Goal: Transaction & Acquisition: Purchase product/service

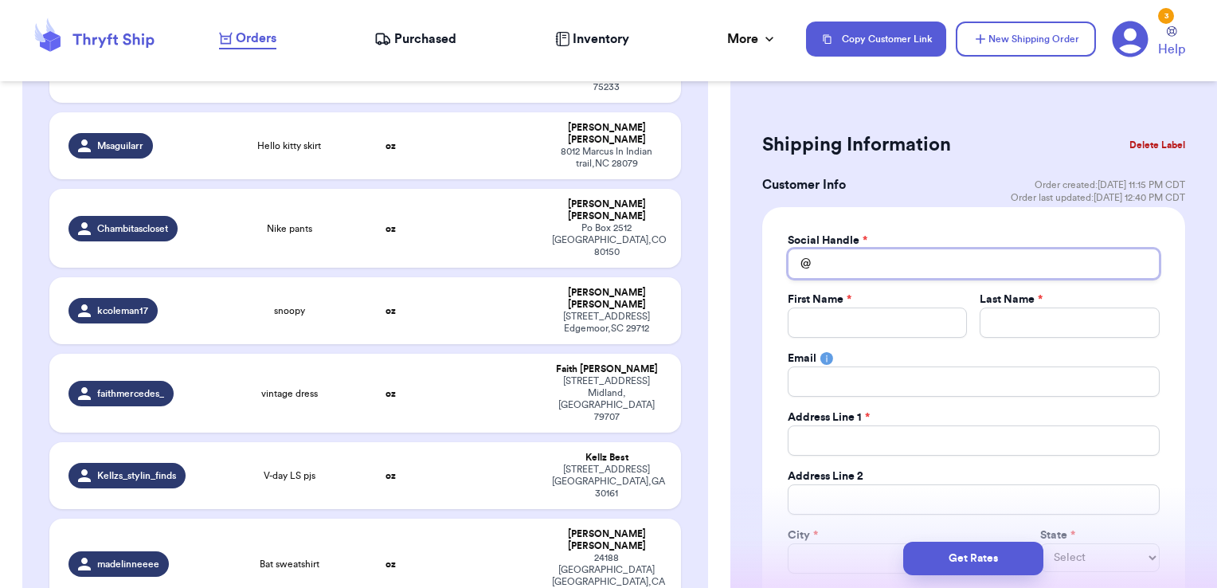
scroll to position [2739, 0]
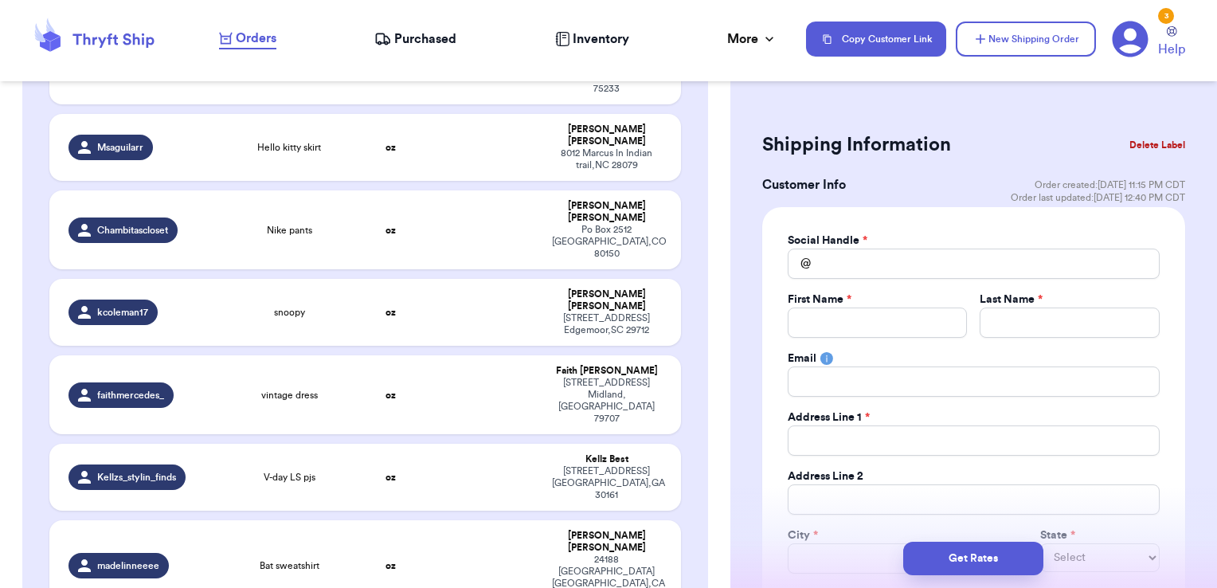
checkbox input "true"
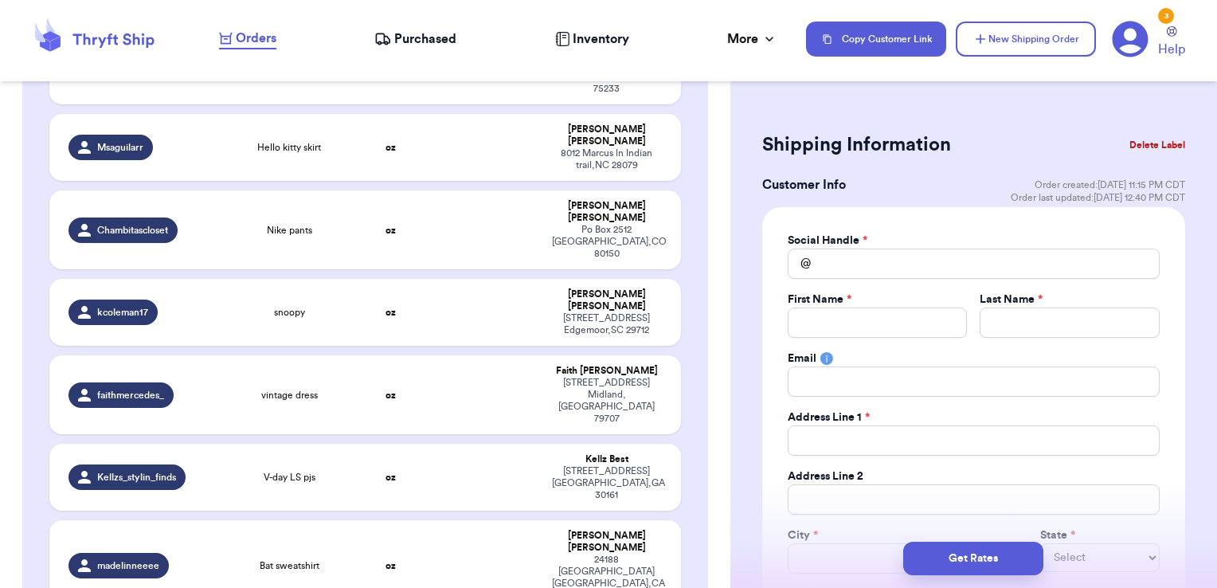
checkbox input "true"
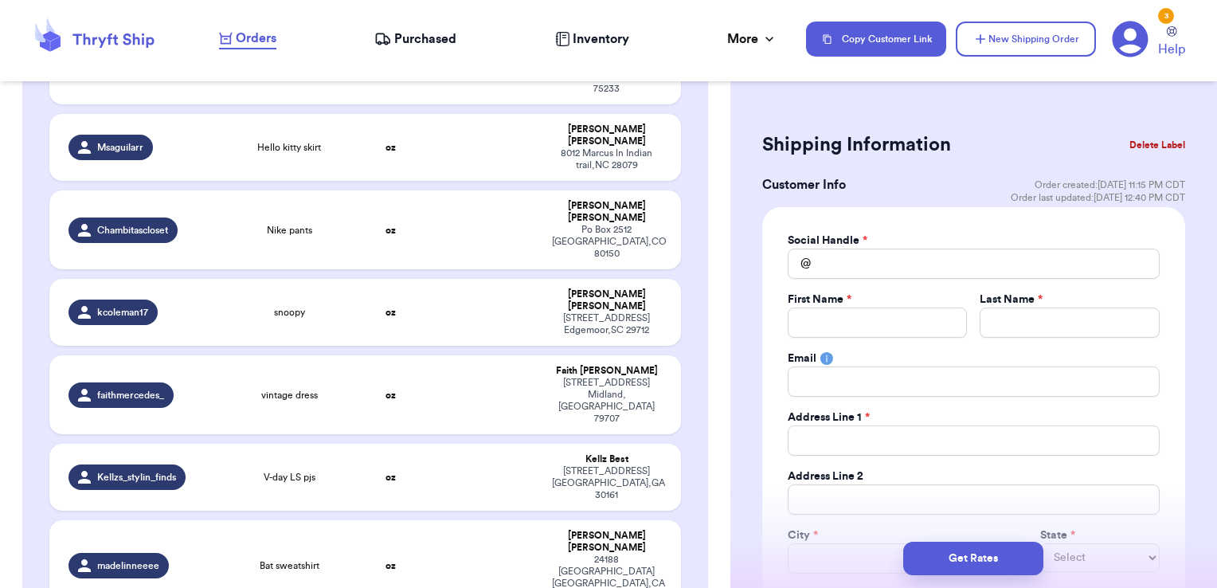
checkbox input "false"
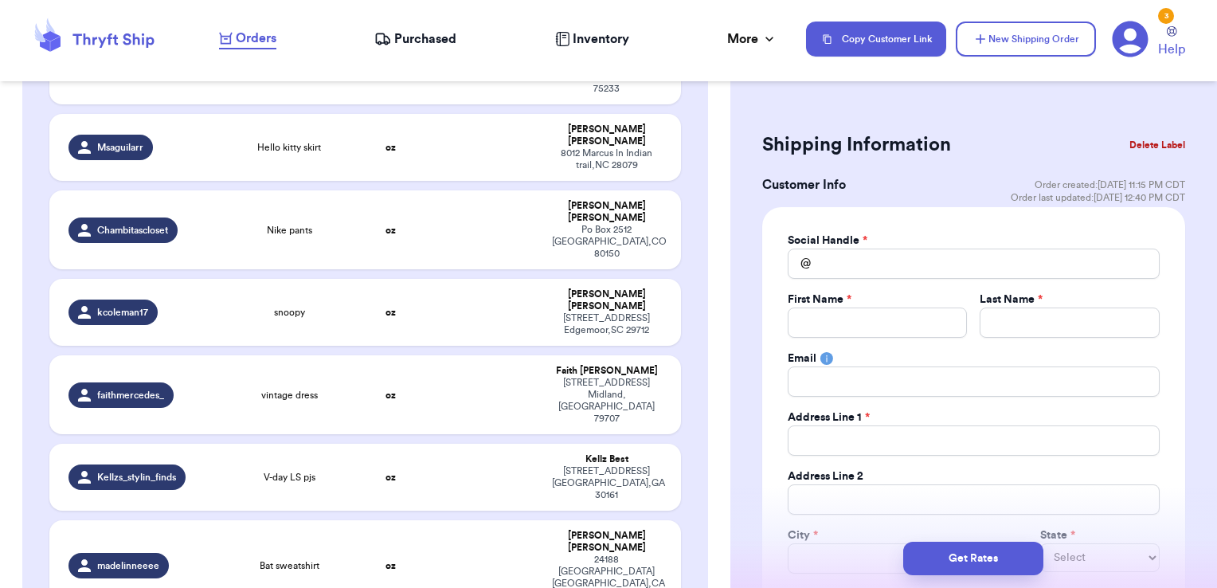
checkbox input "false"
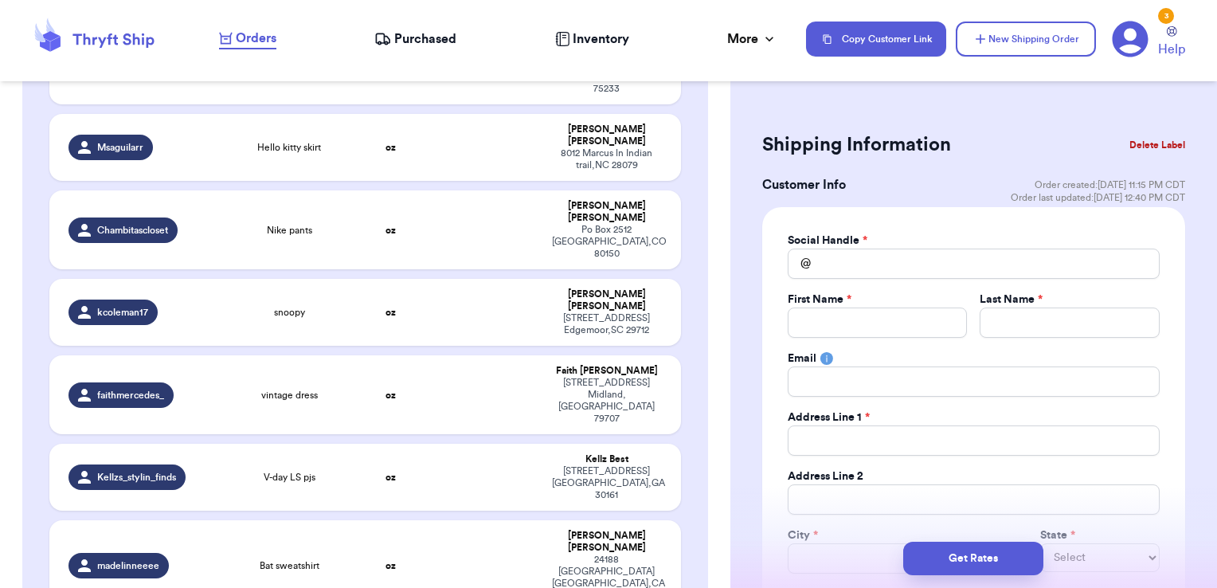
checkbox input "false"
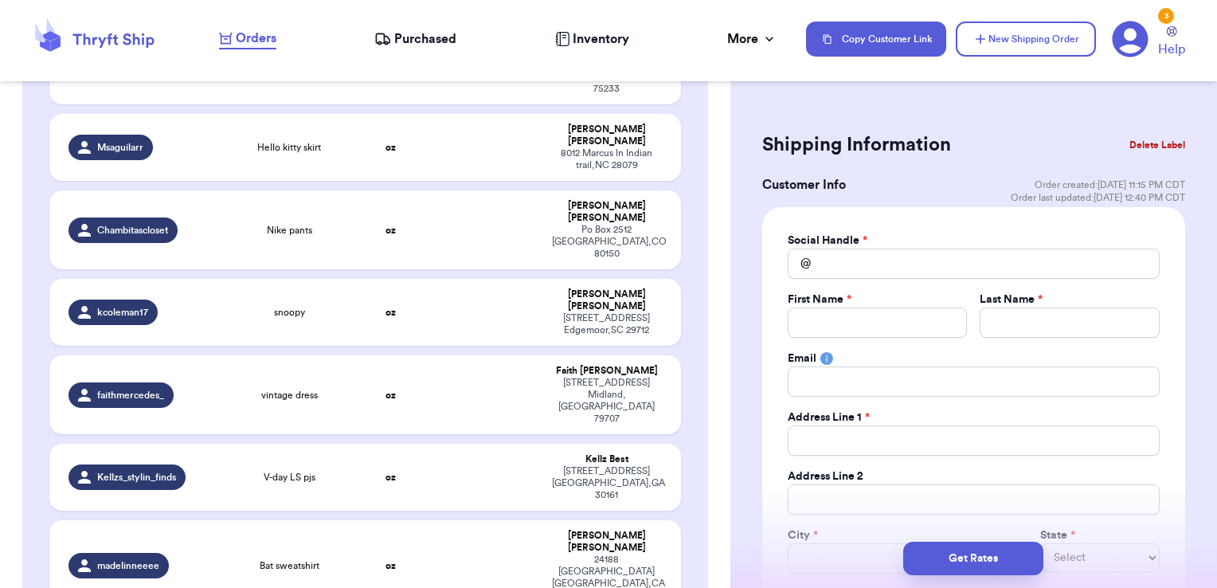
checkbox input "false"
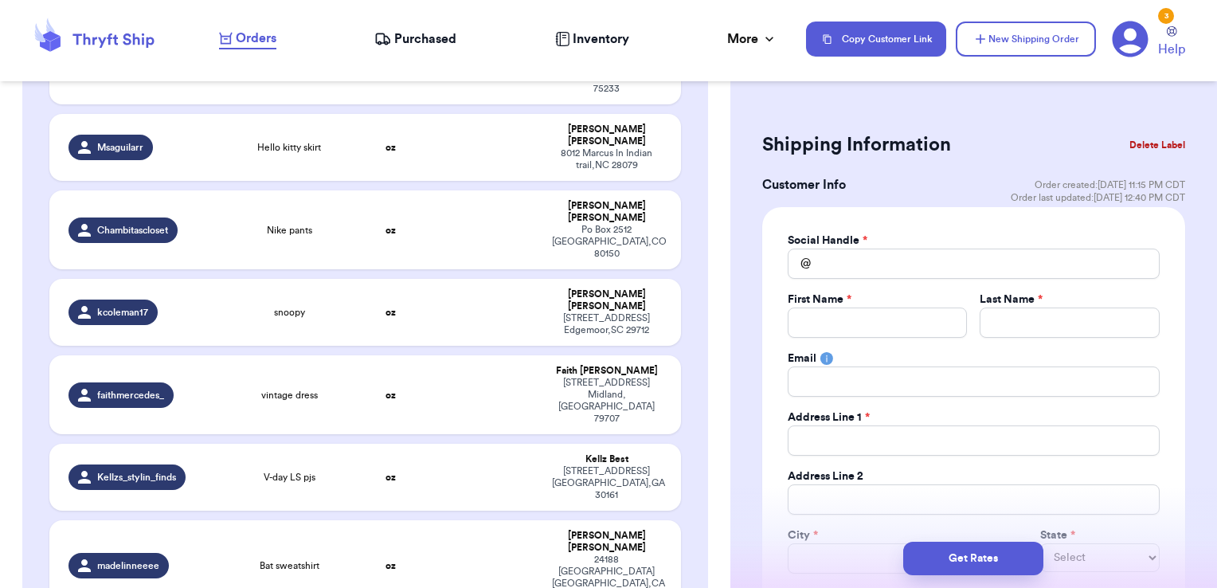
checkbox input "false"
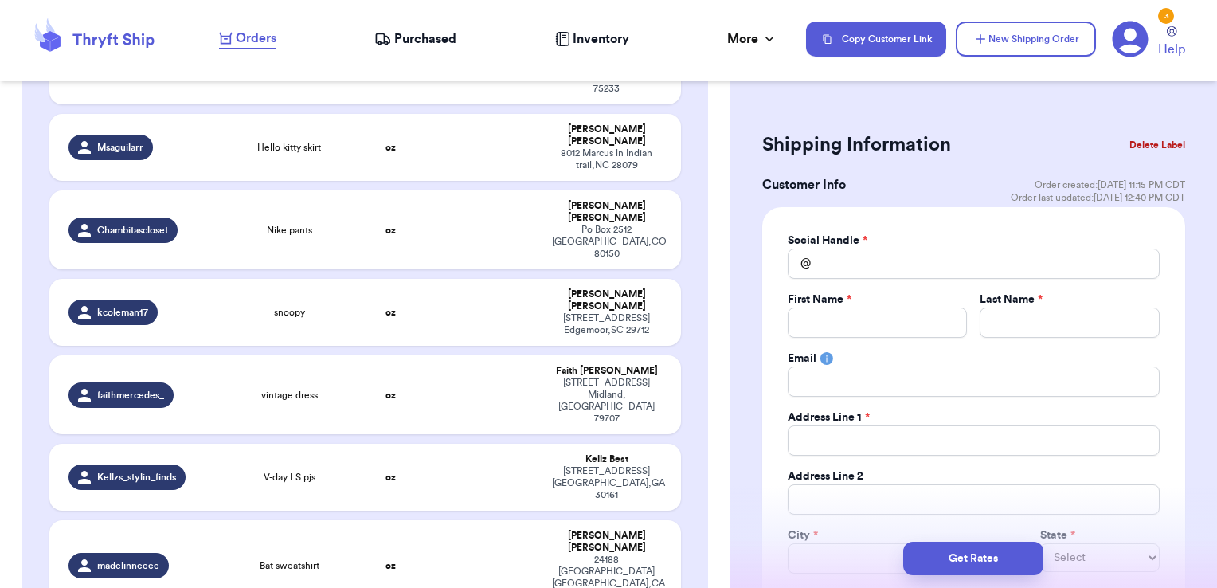
checkbox input "false"
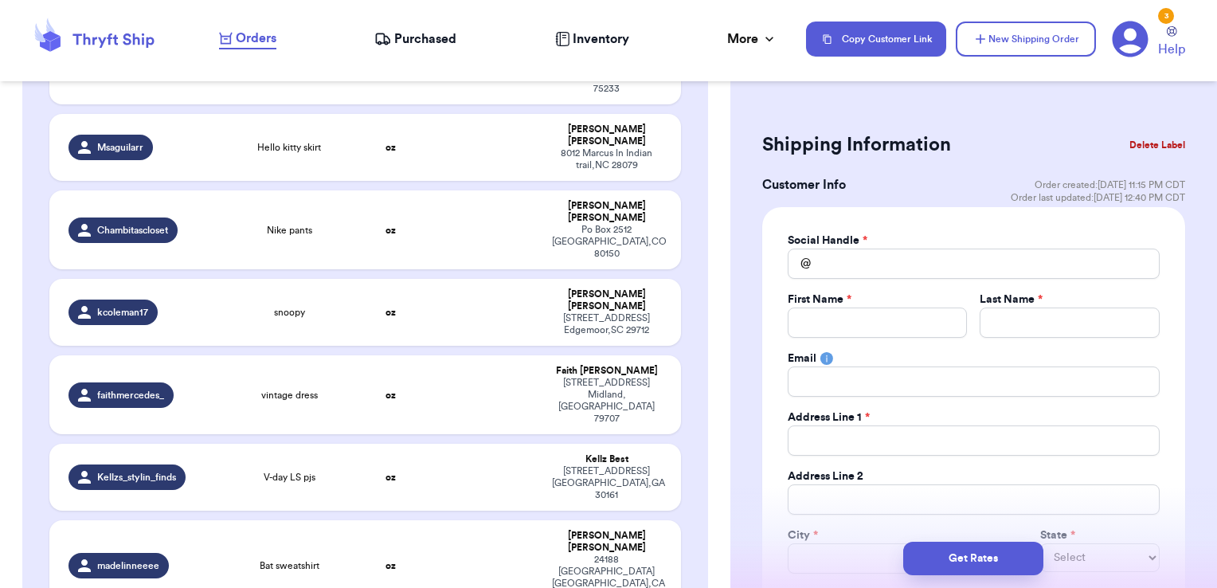
checkbox input "false"
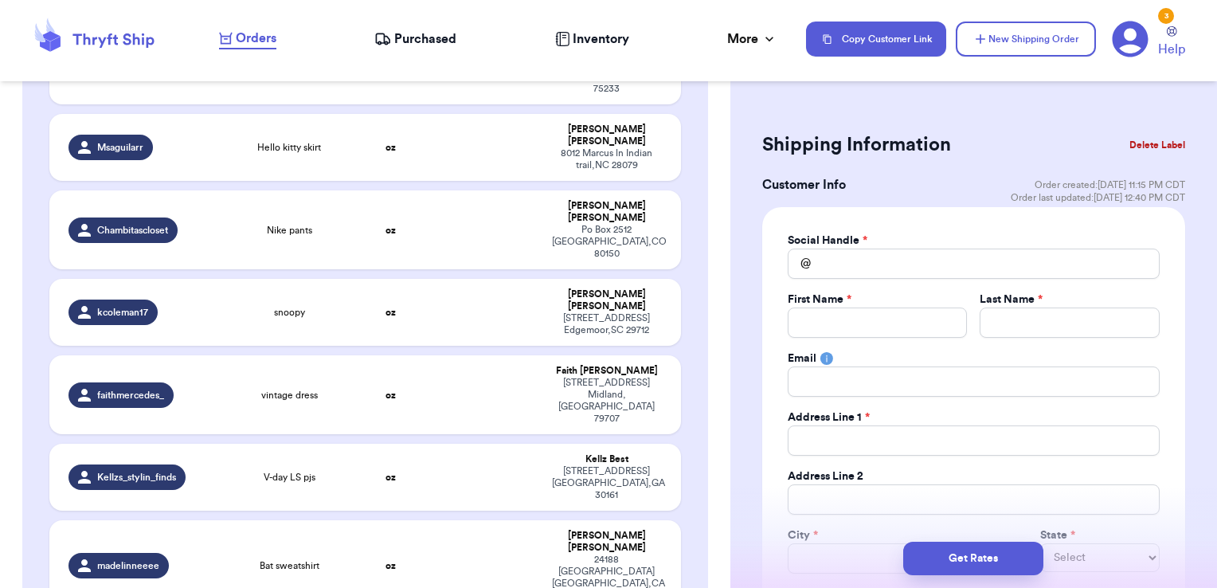
checkbox input "false"
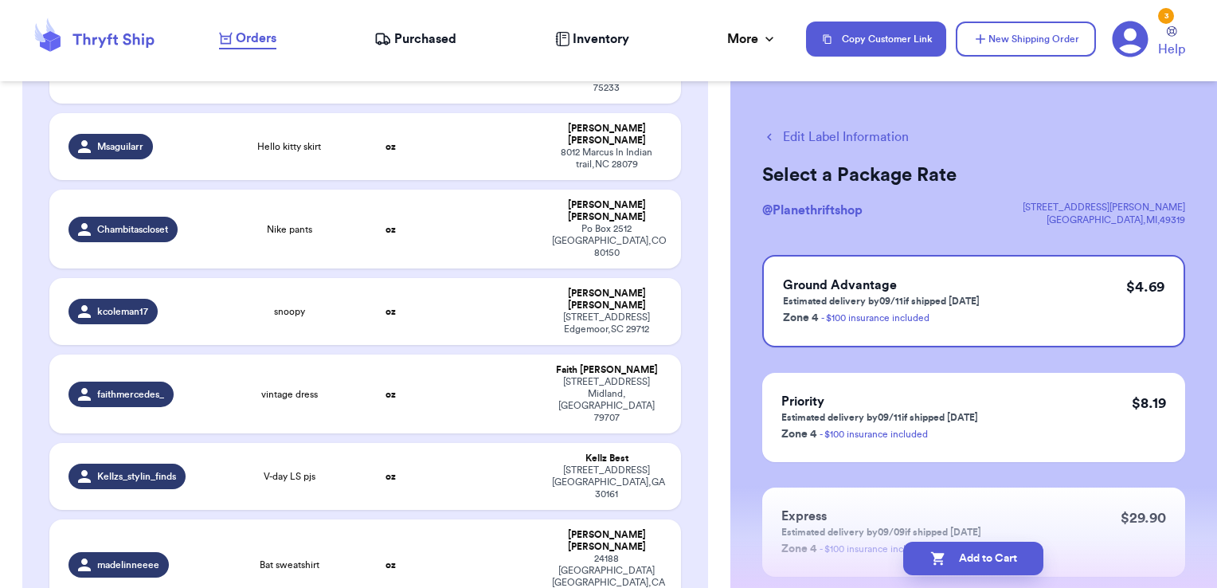
checkbox input "true"
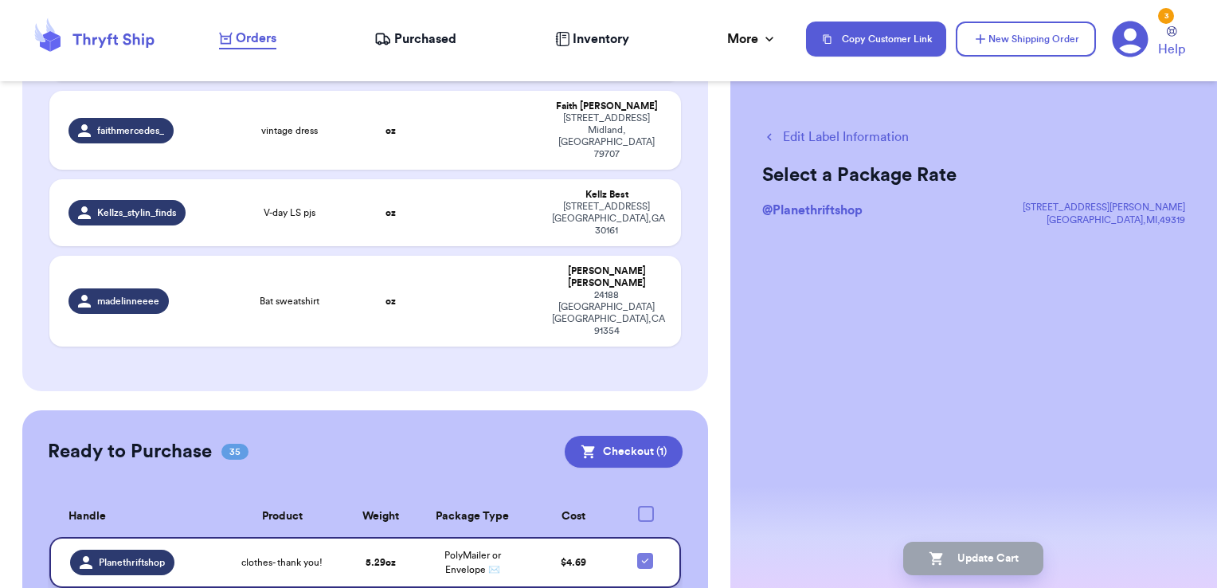
scroll to position [3017, 0]
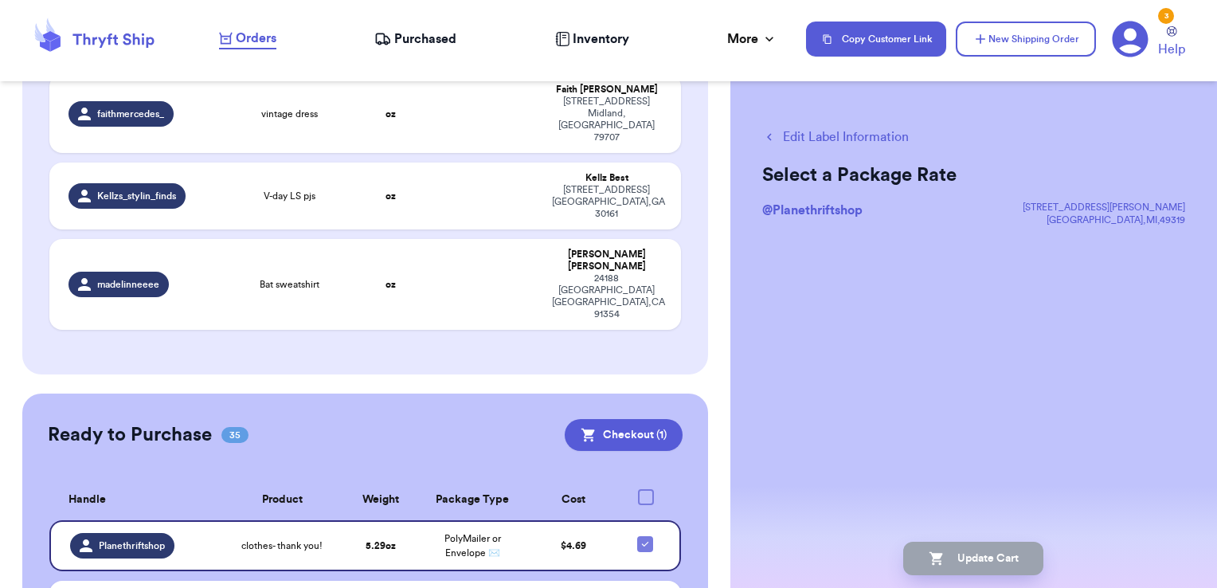
checkbox input "true"
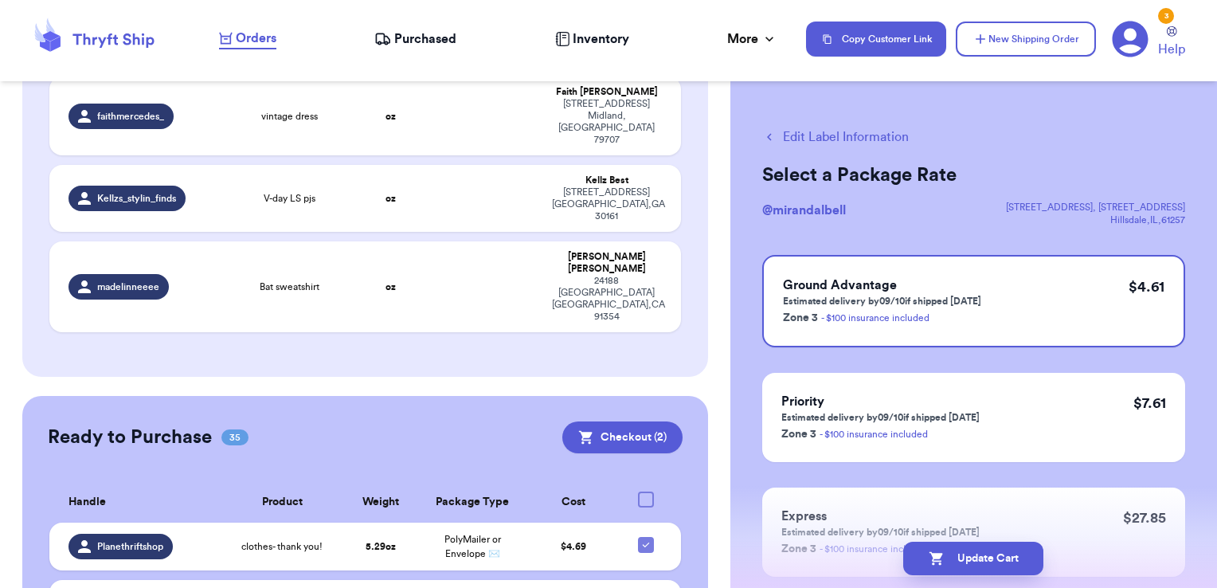
checkbox input "true"
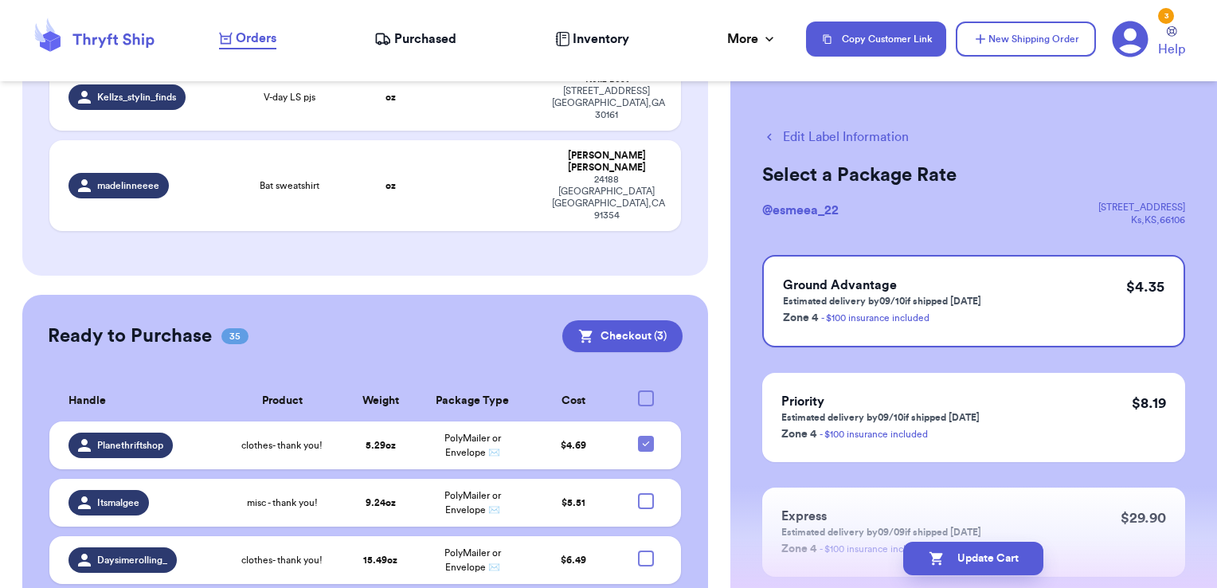
scroll to position [3148, 0]
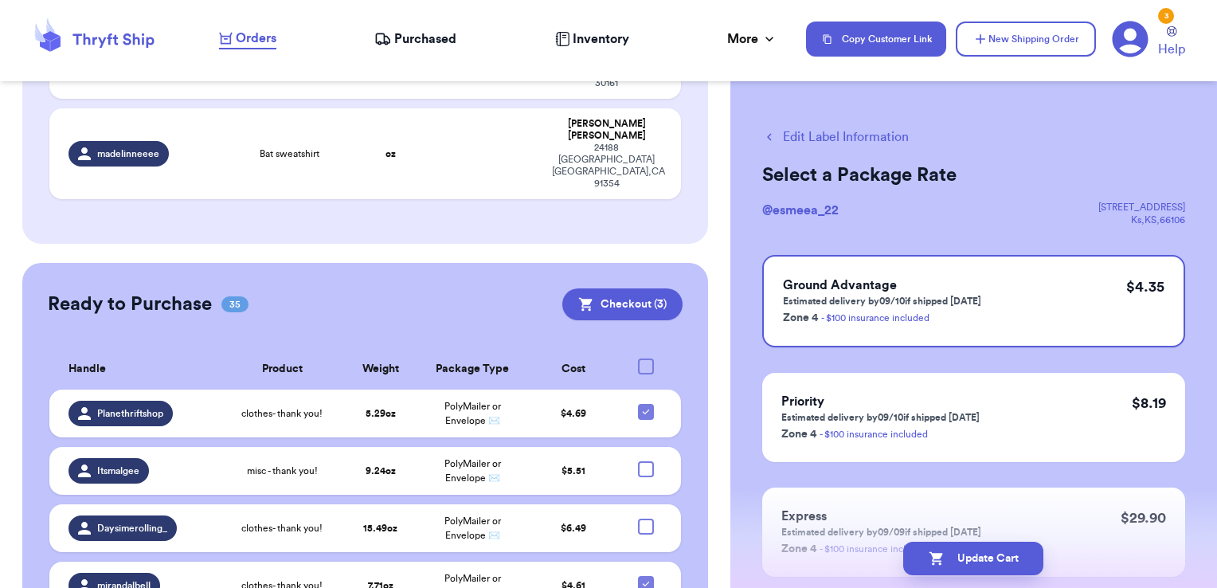
checkbox input "true"
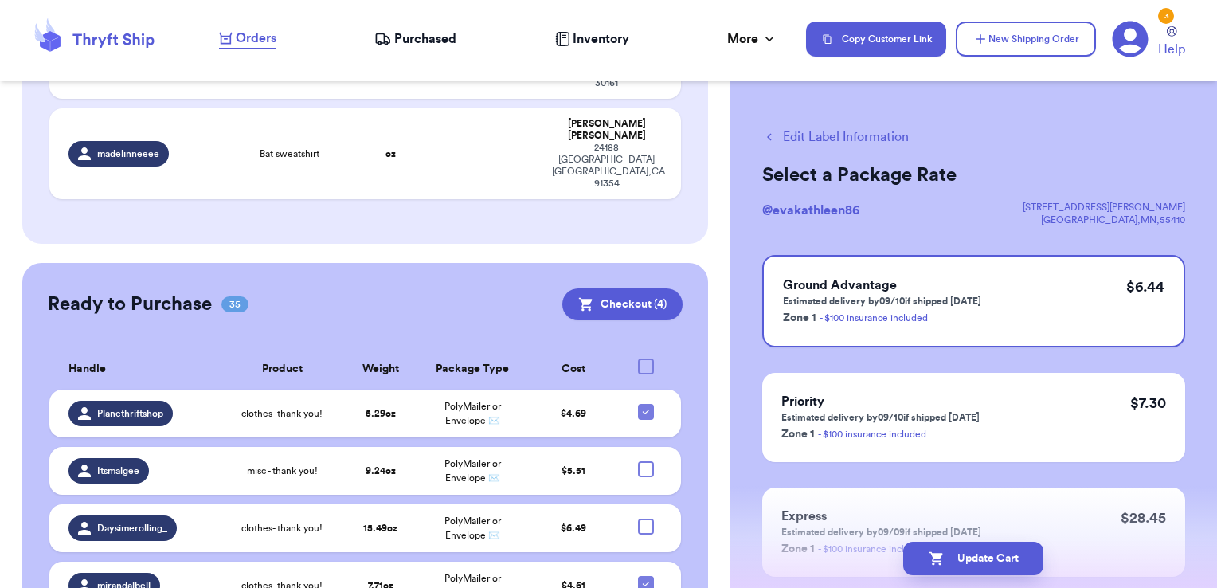
checkbox input "true"
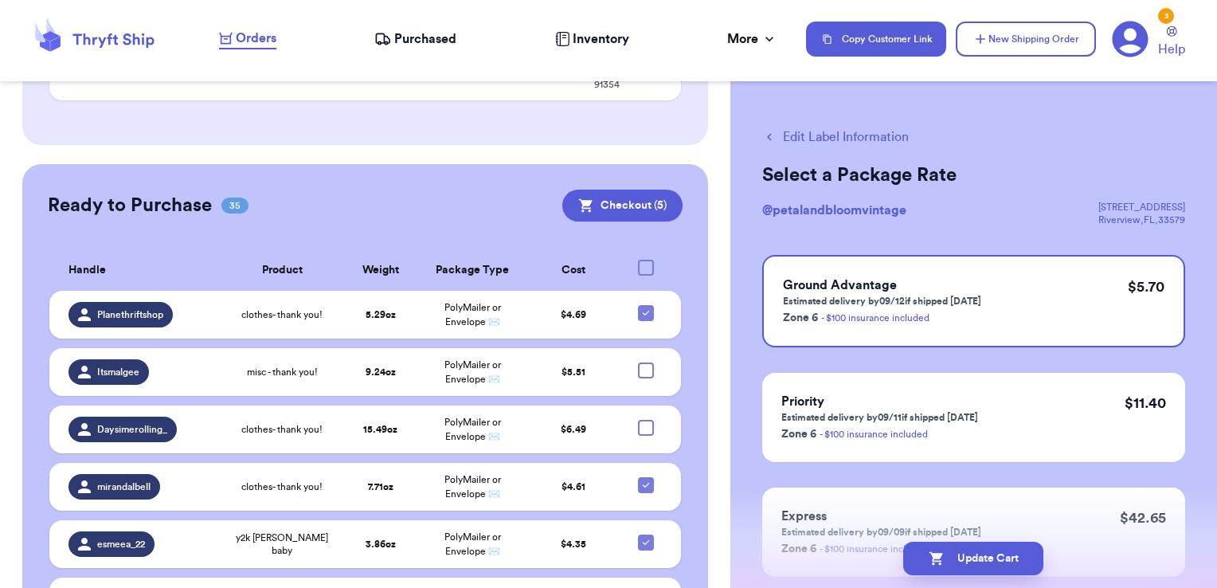
scroll to position [3253, 0]
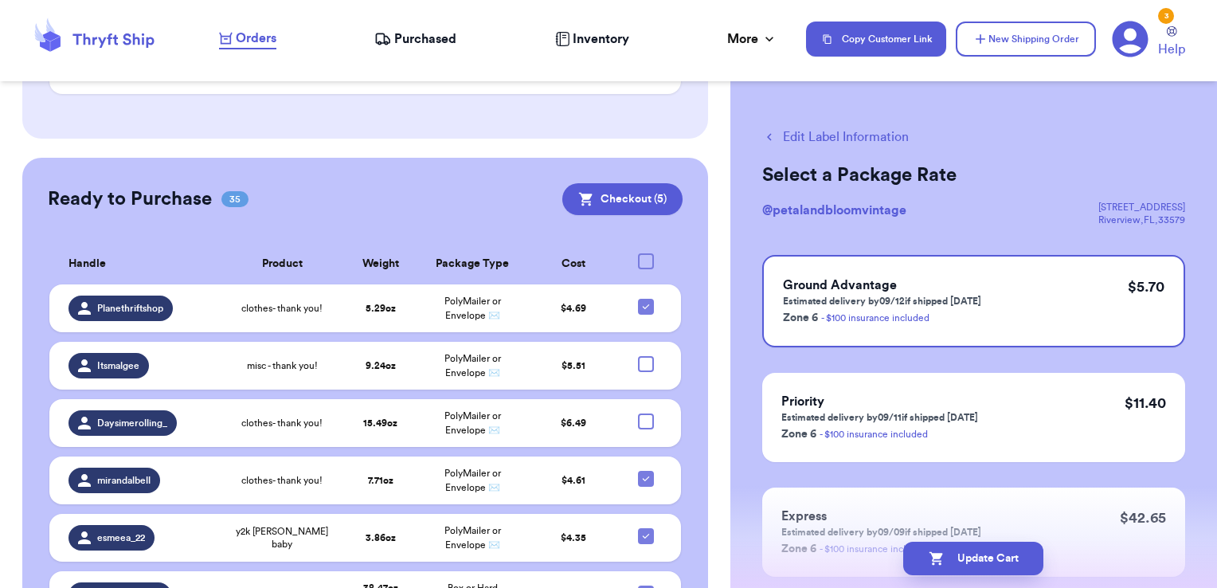
checkbox input "true"
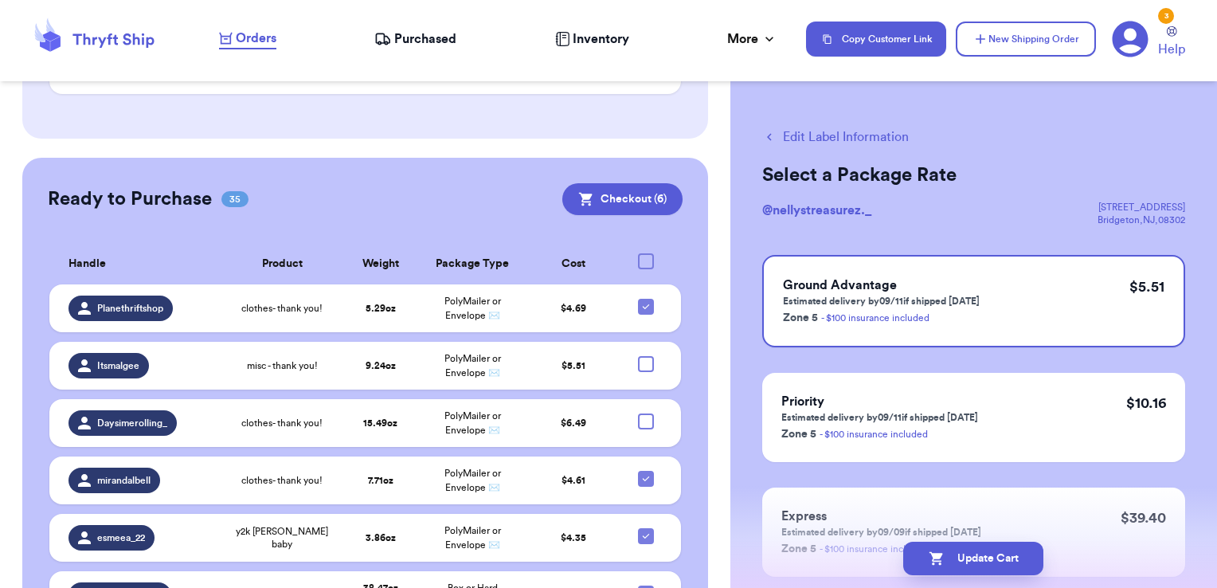
checkbox input "true"
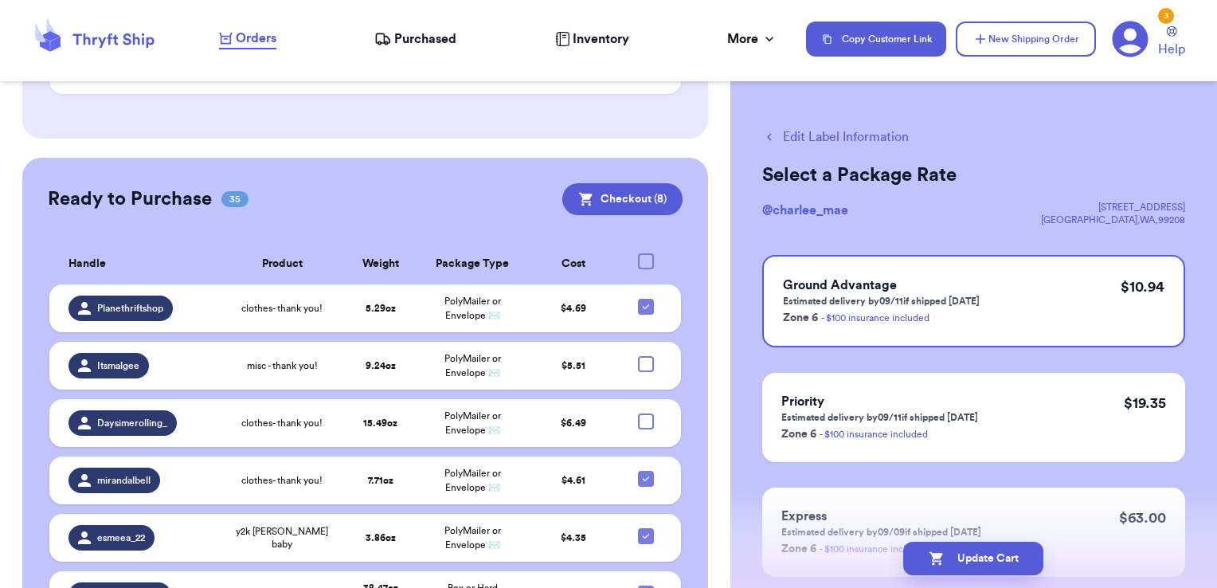
checkbox input "true"
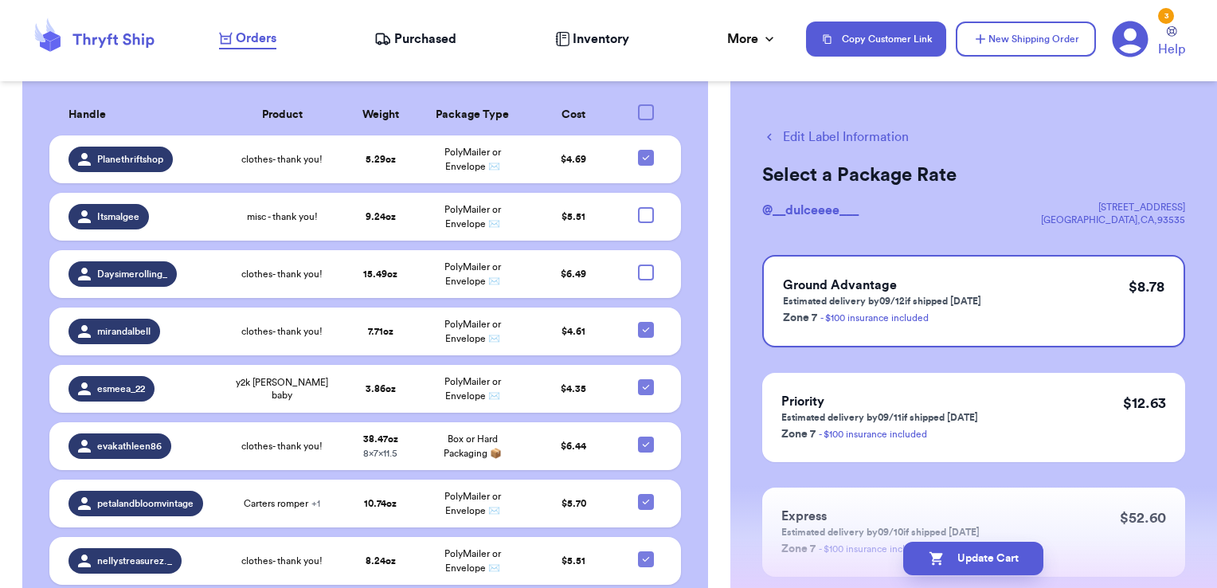
scroll to position [3402, 0]
checkbox input "true"
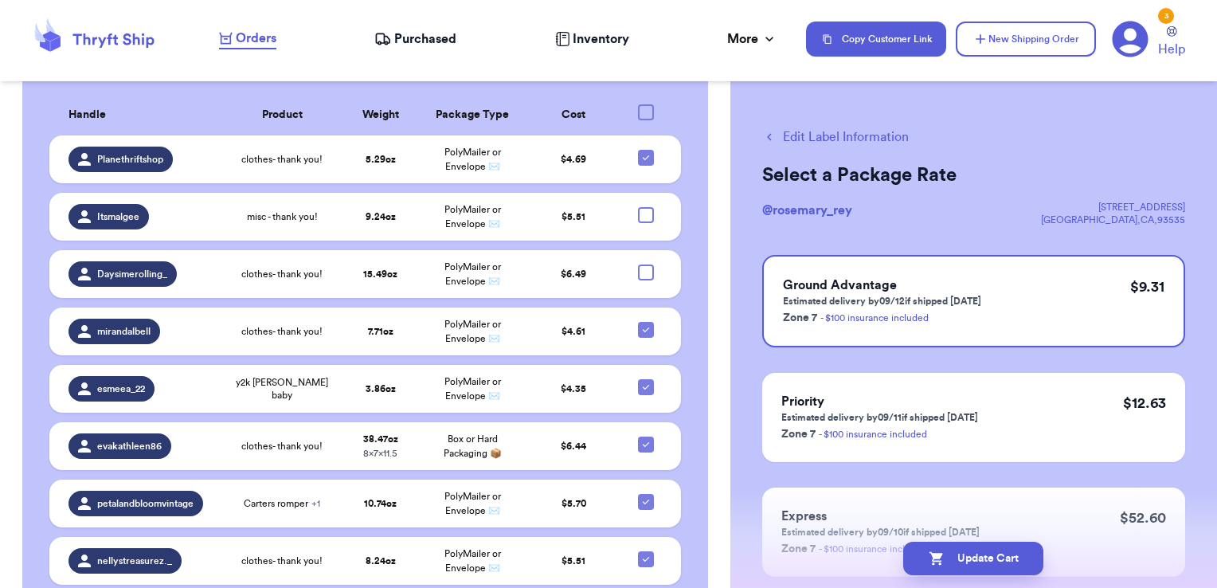
checkbox input "true"
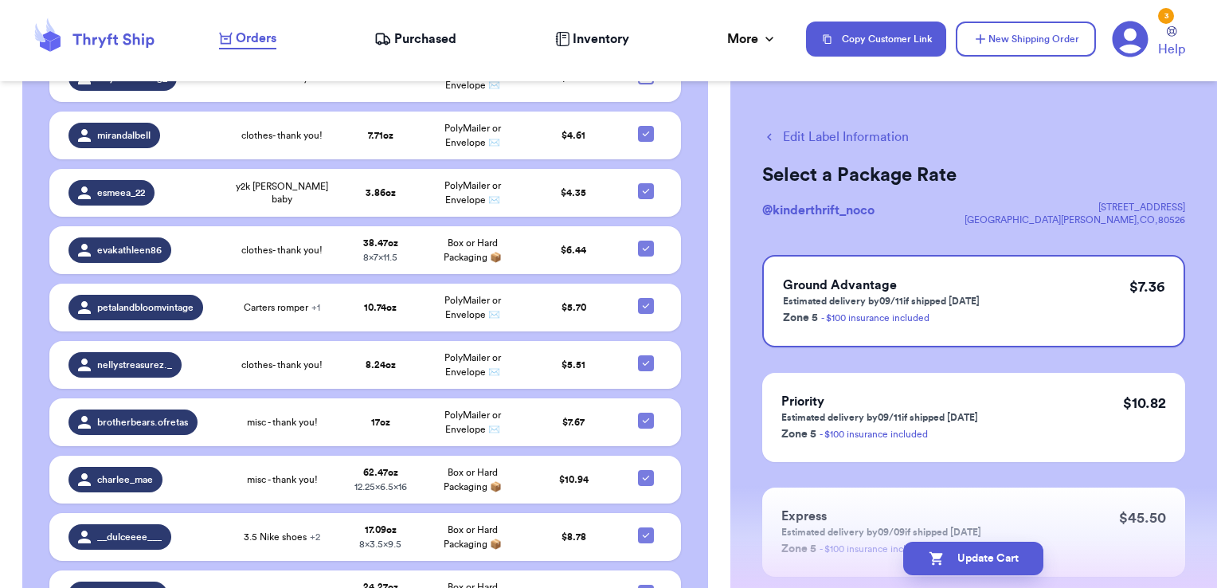
scroll to position [3601, 0]
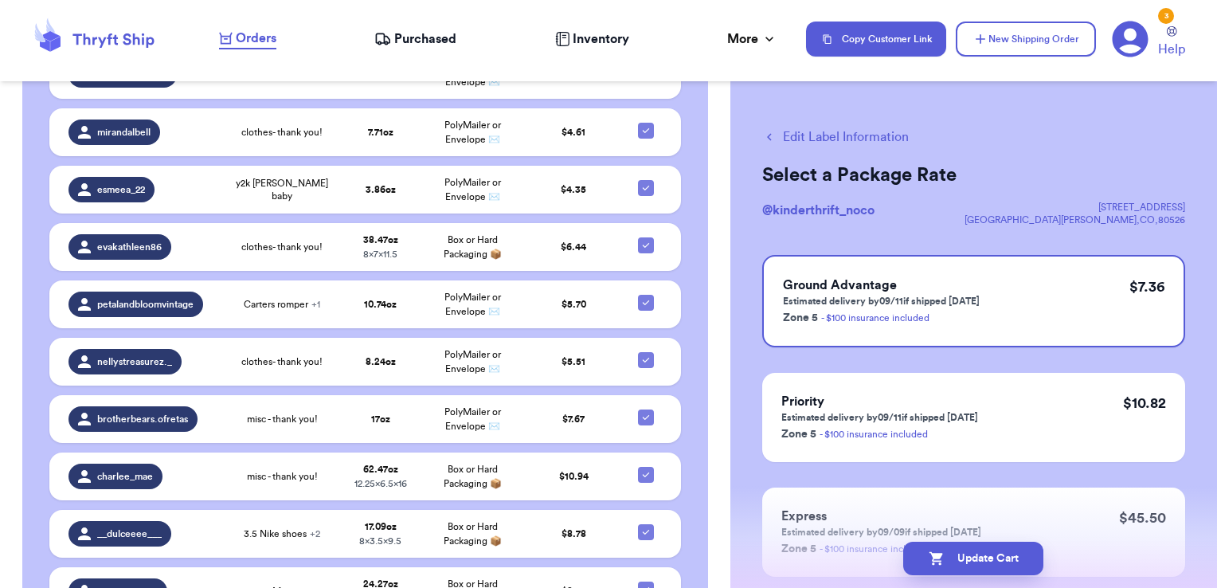
checkbox input "true"
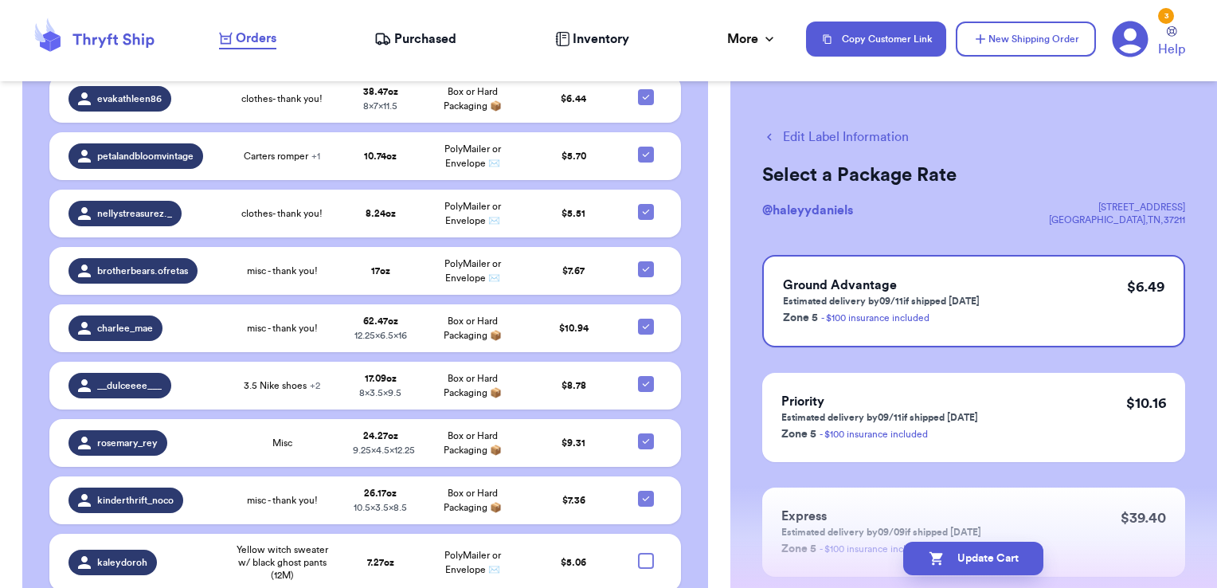
scroll to position [3753, 0]
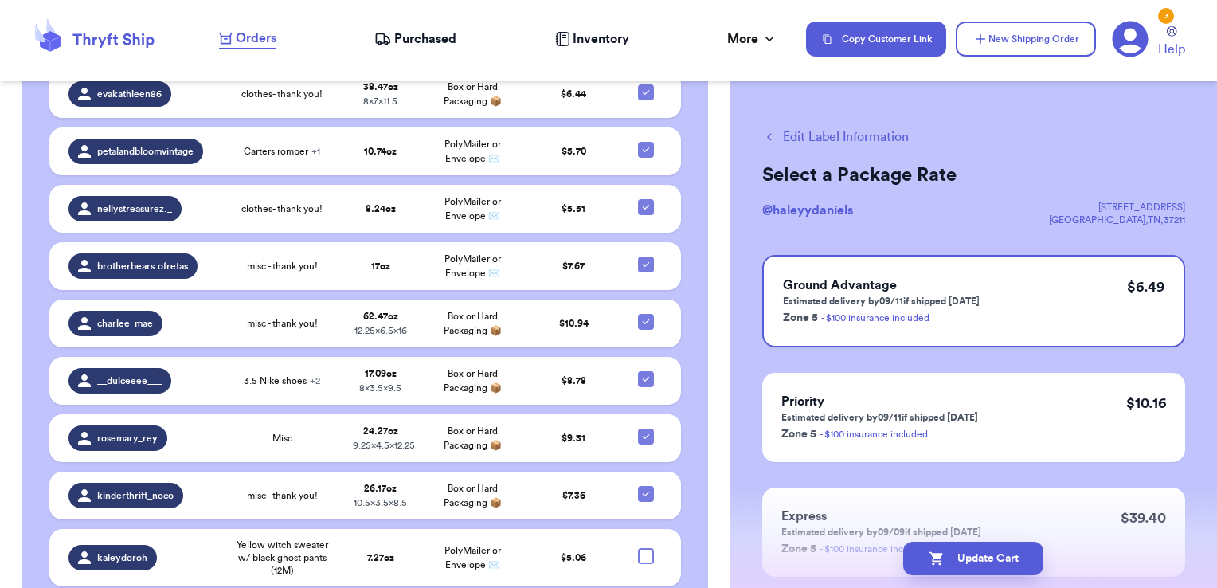
checkbox input "true"
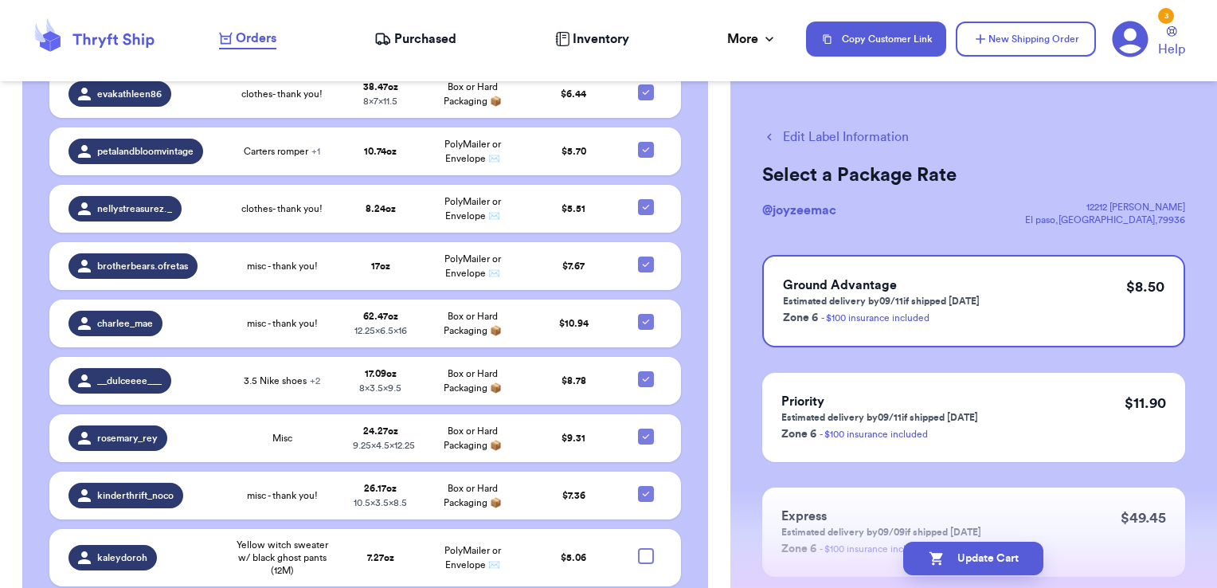
checkbox input "true"
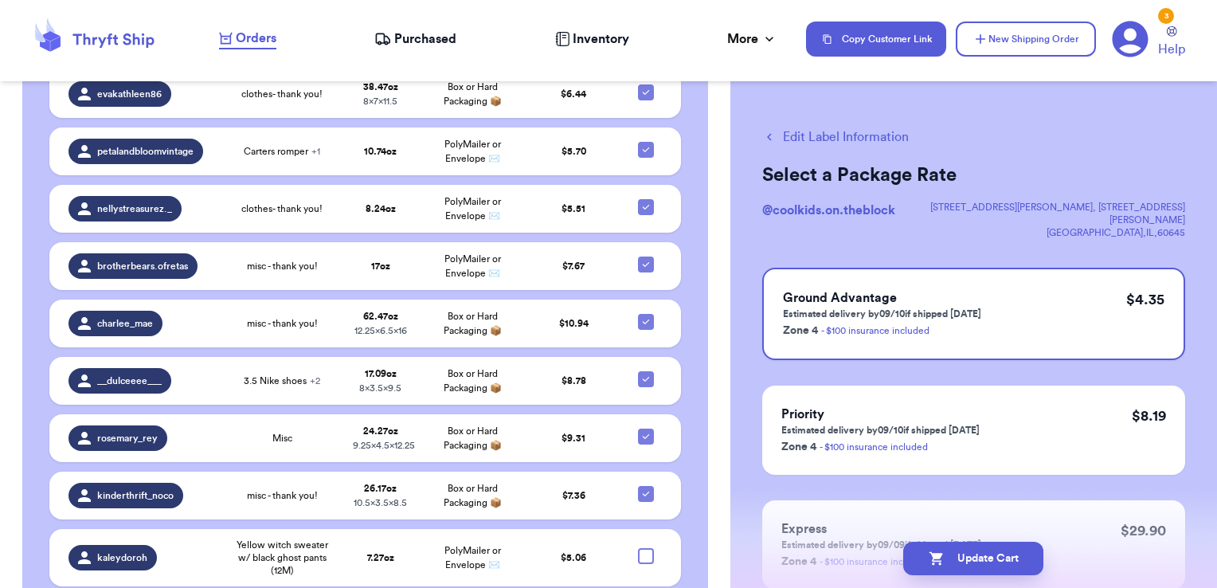
checkbox input "true"
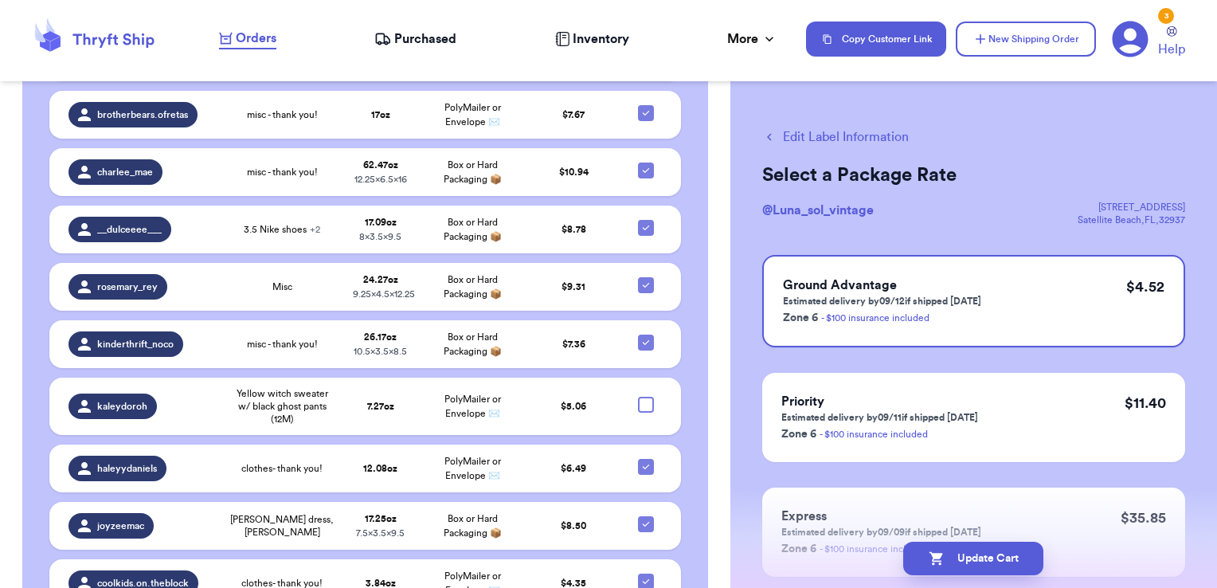
scroll to position [3906, 0]
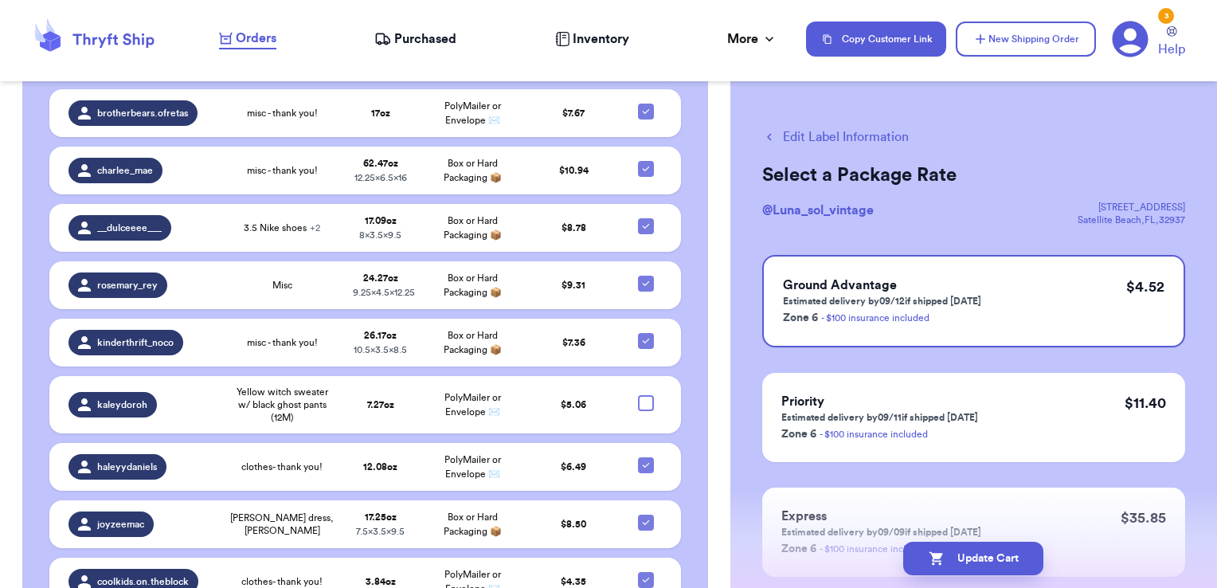
checkbox input "true"
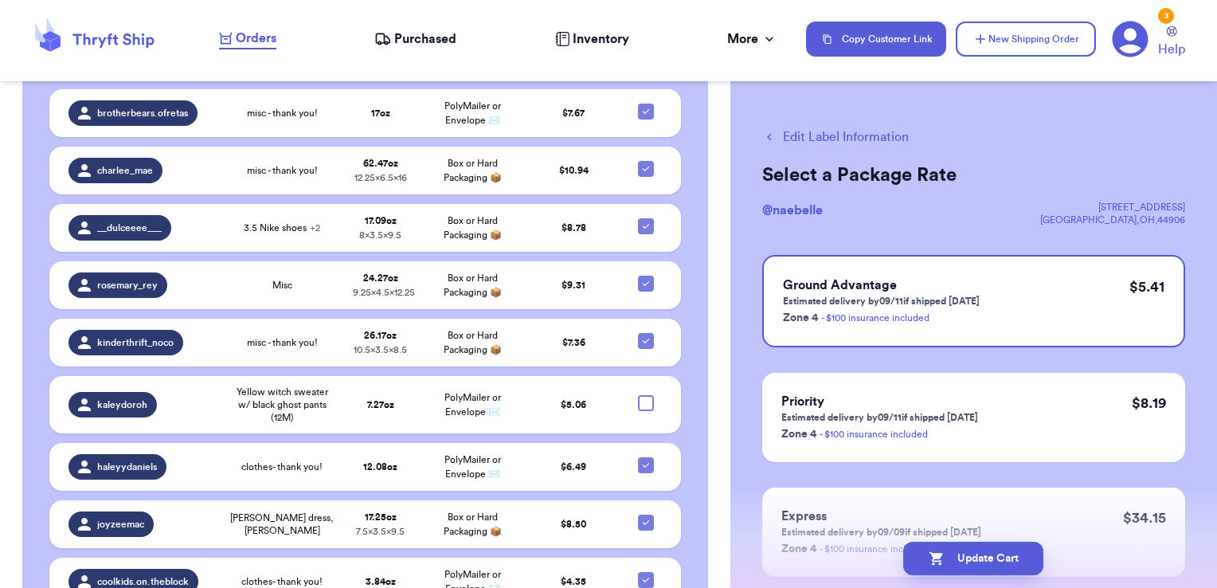
checkbox input "true"
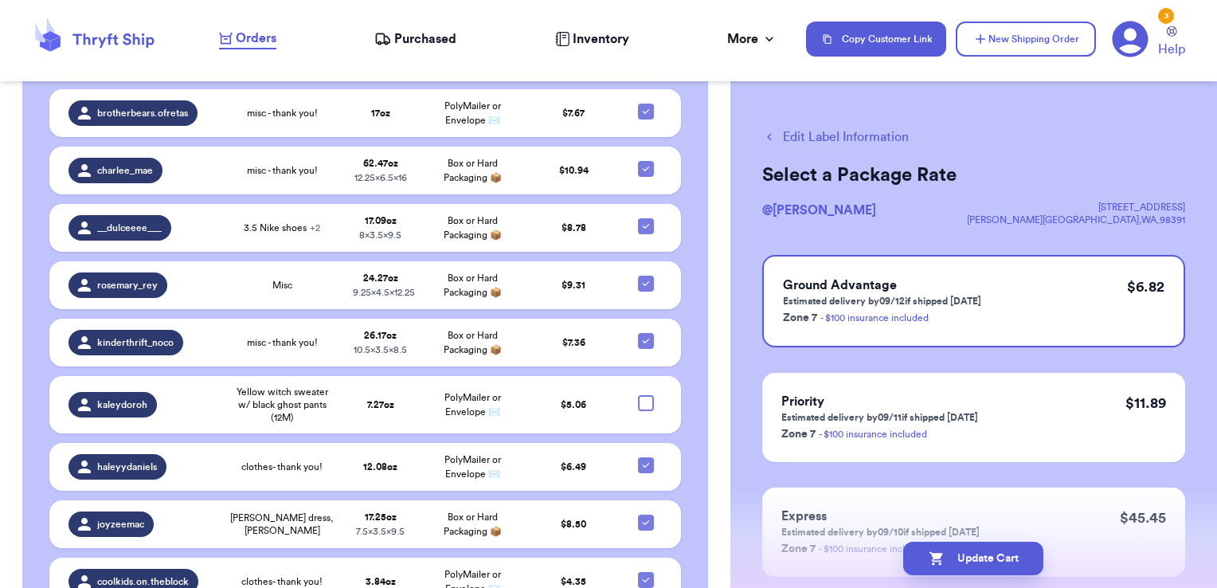
checkbox input "true"
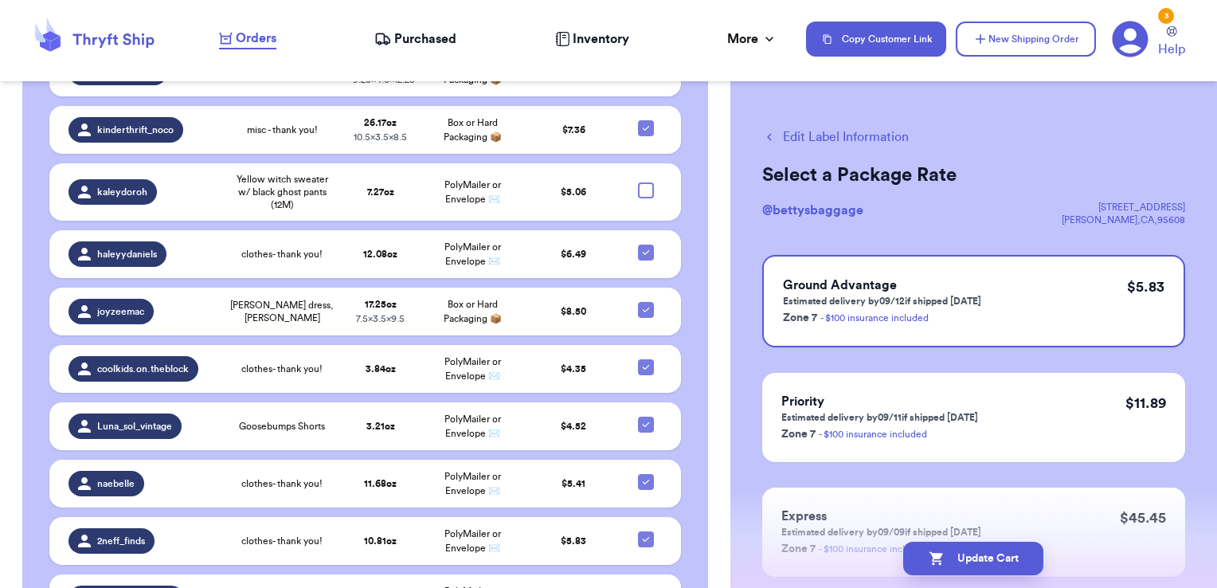
scroll to position [4121, 0]
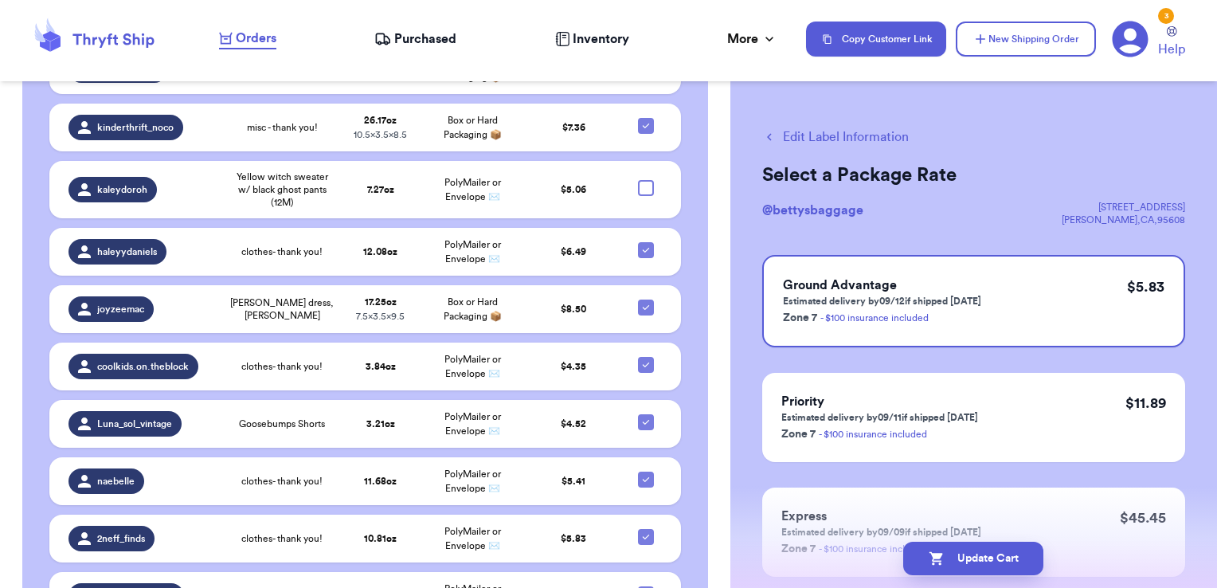
checkbox input "true"
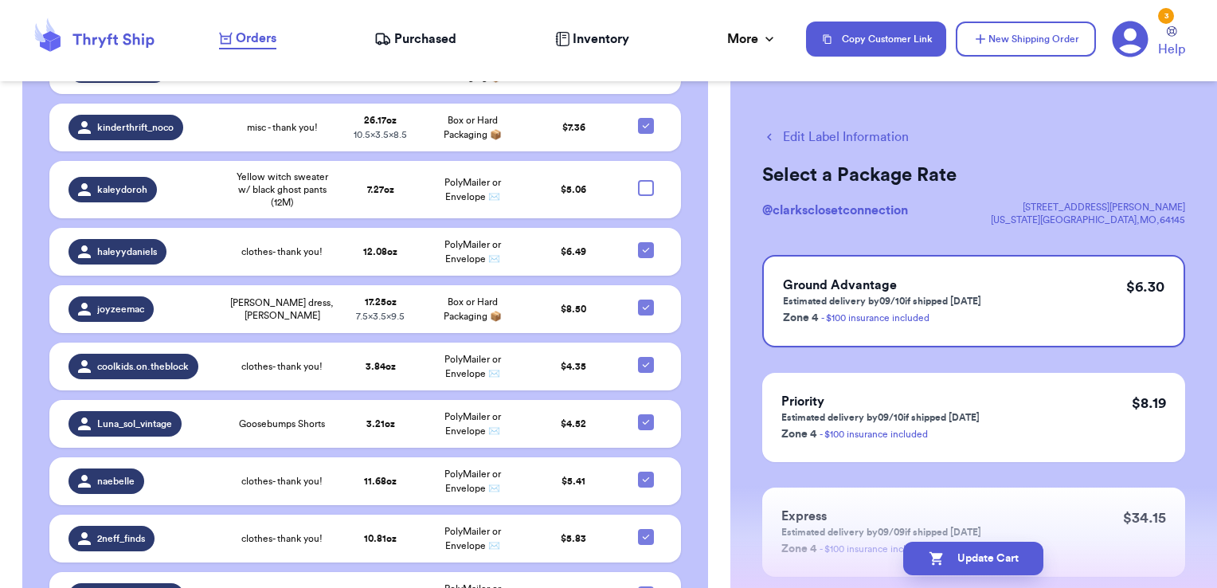
checkbox input "true"
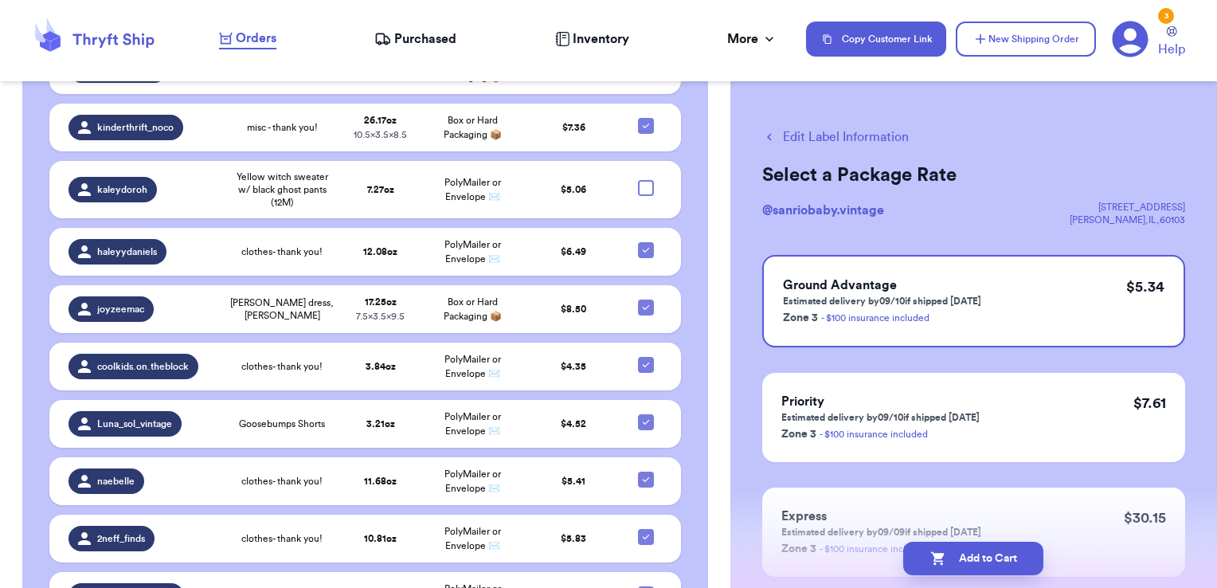
checkbox input "true"
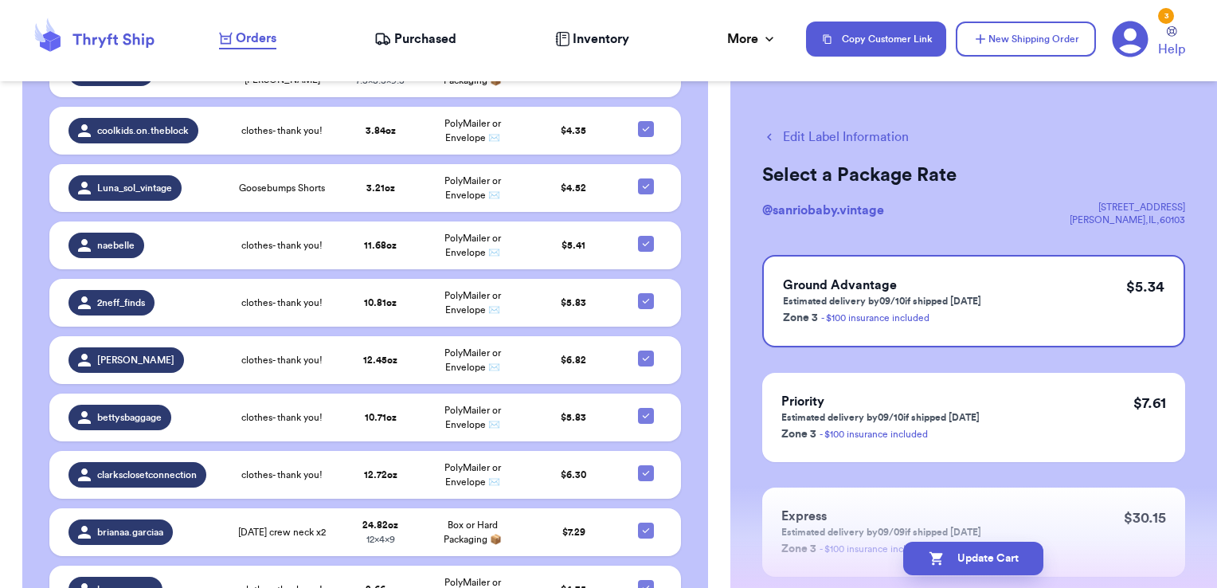
scroll to position [4363, 0]
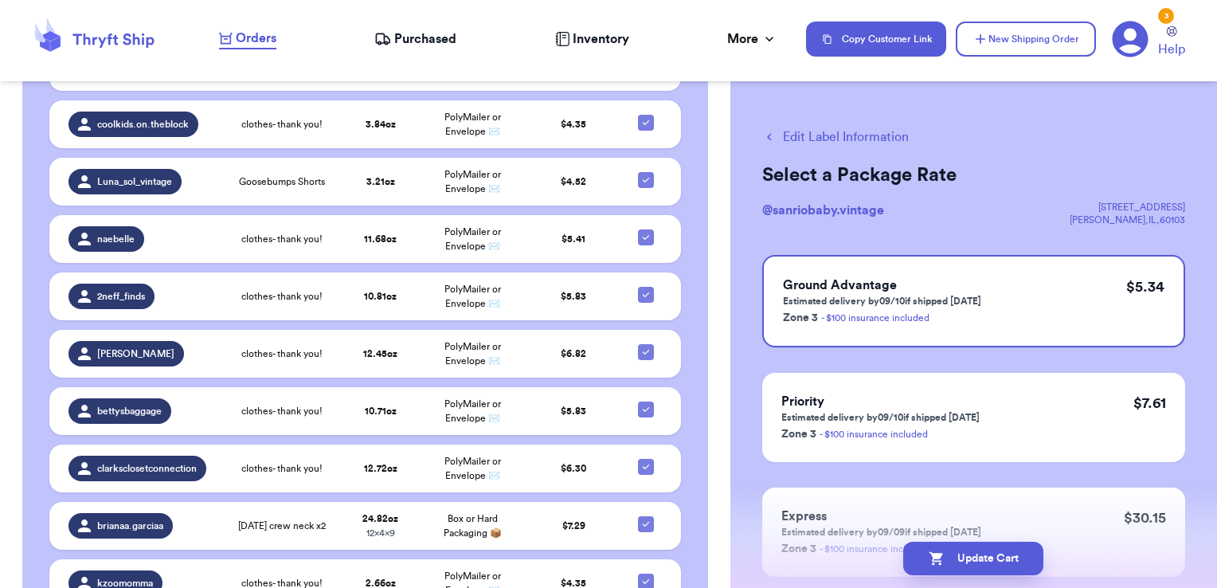
checkbox input "true"
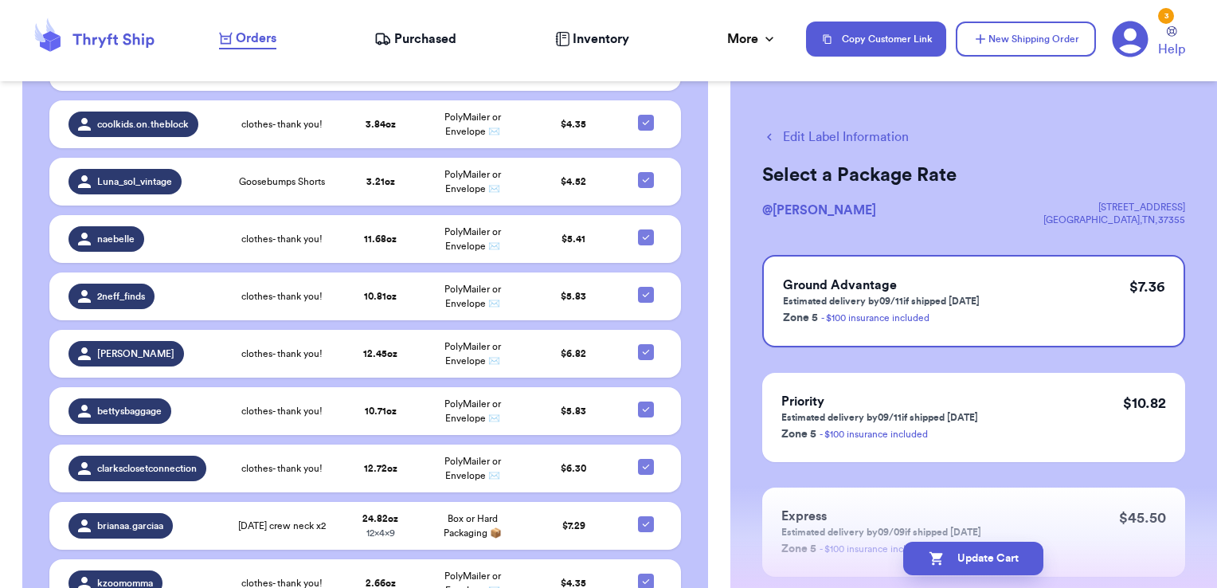
checkbox input "true"
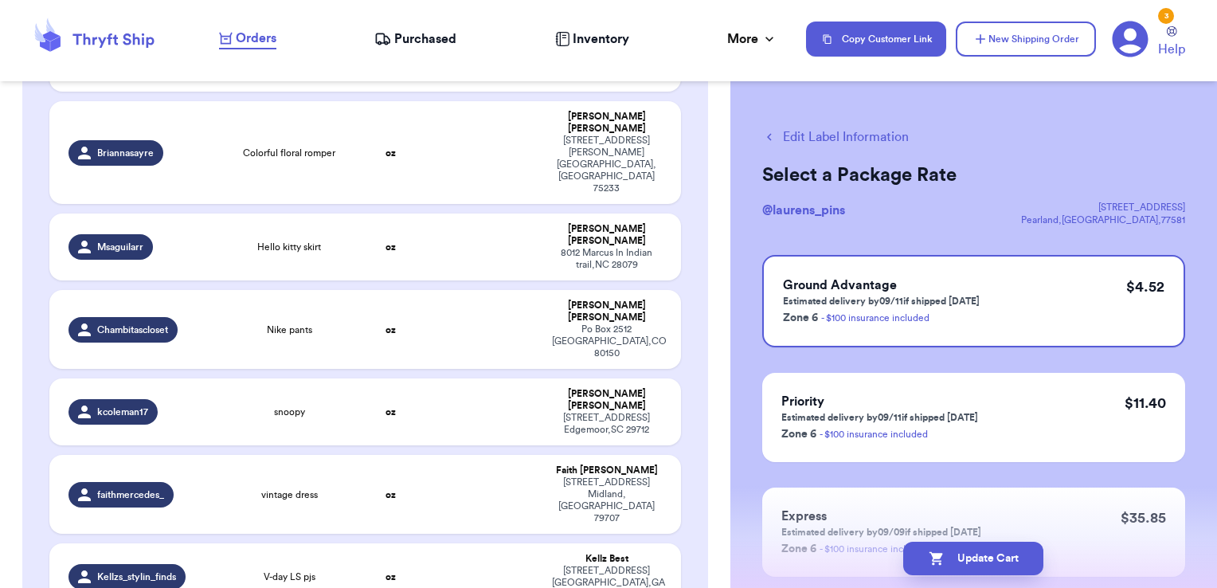
scroll to position [2652, 0]
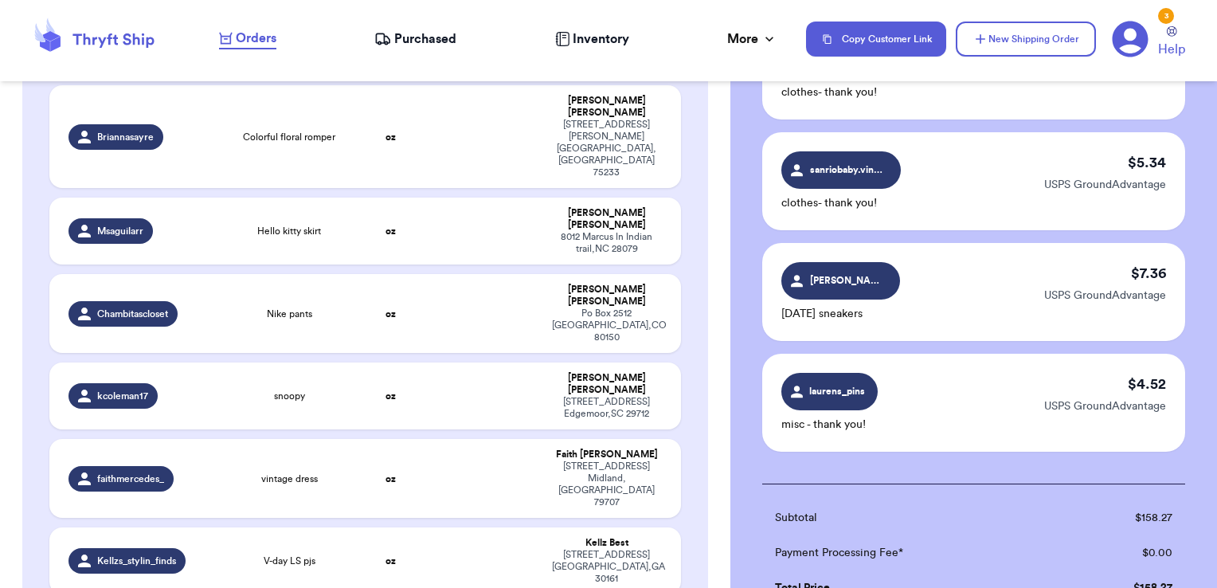
scroll to position [2803, 0]
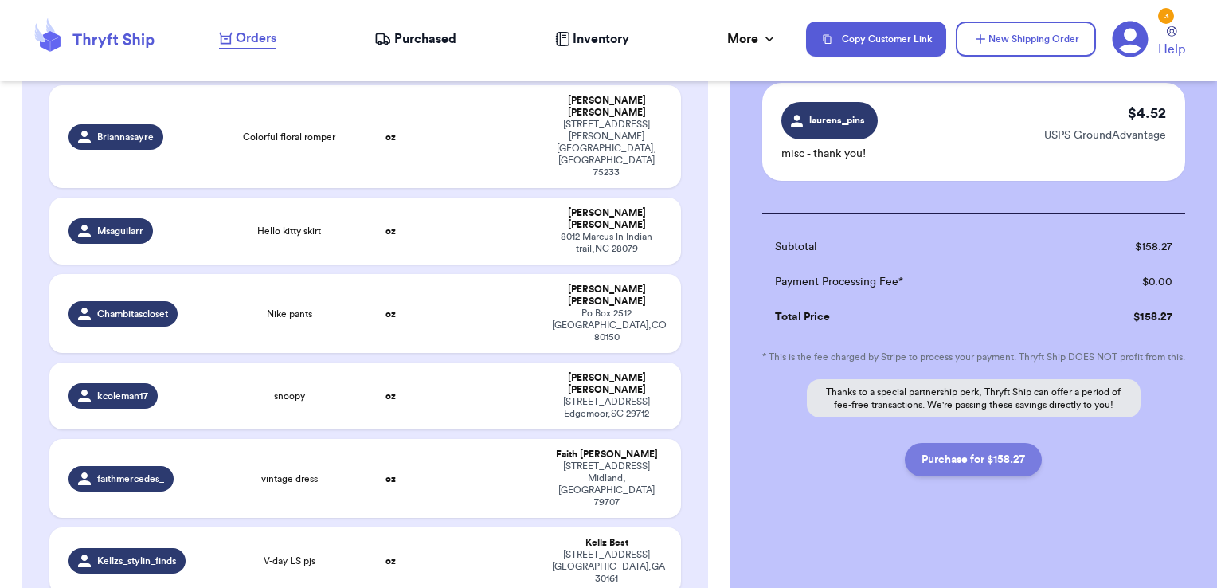
click at [994, 466] on button "Purchase for $158.27" at bounding box center [973, 459] width 137 height 33
checkbox input "false"
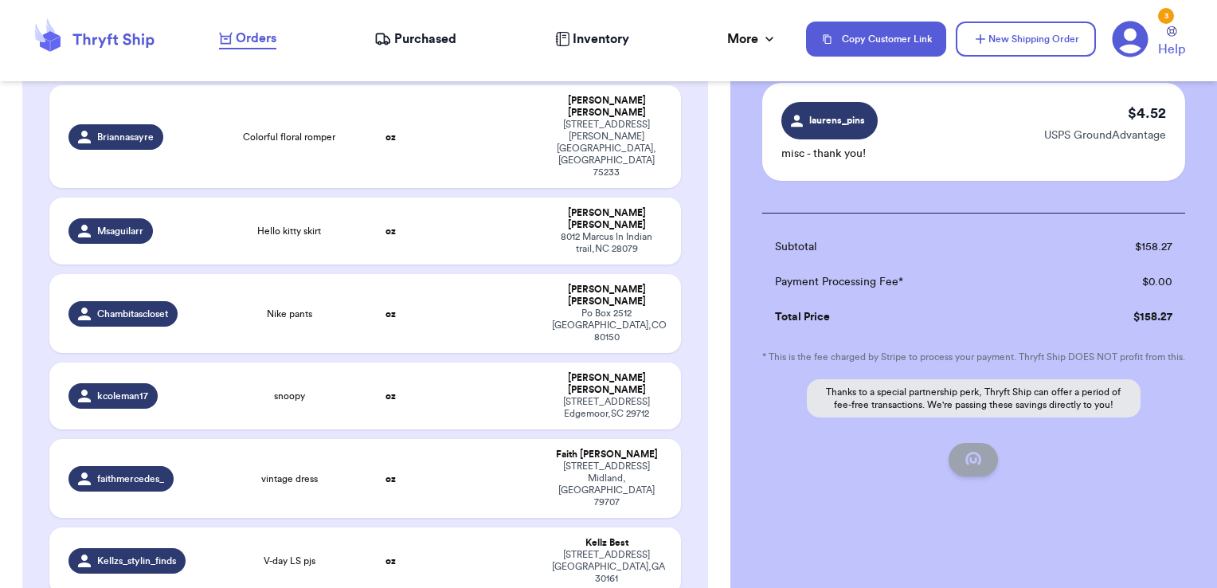
checkbox input "false"
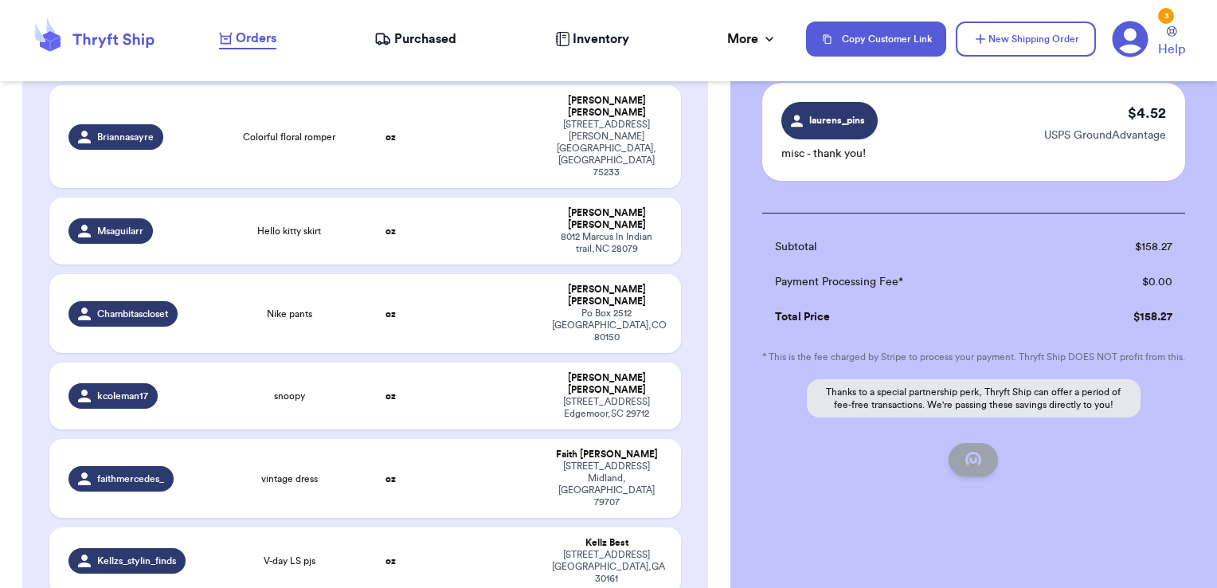
checkbox input "false"
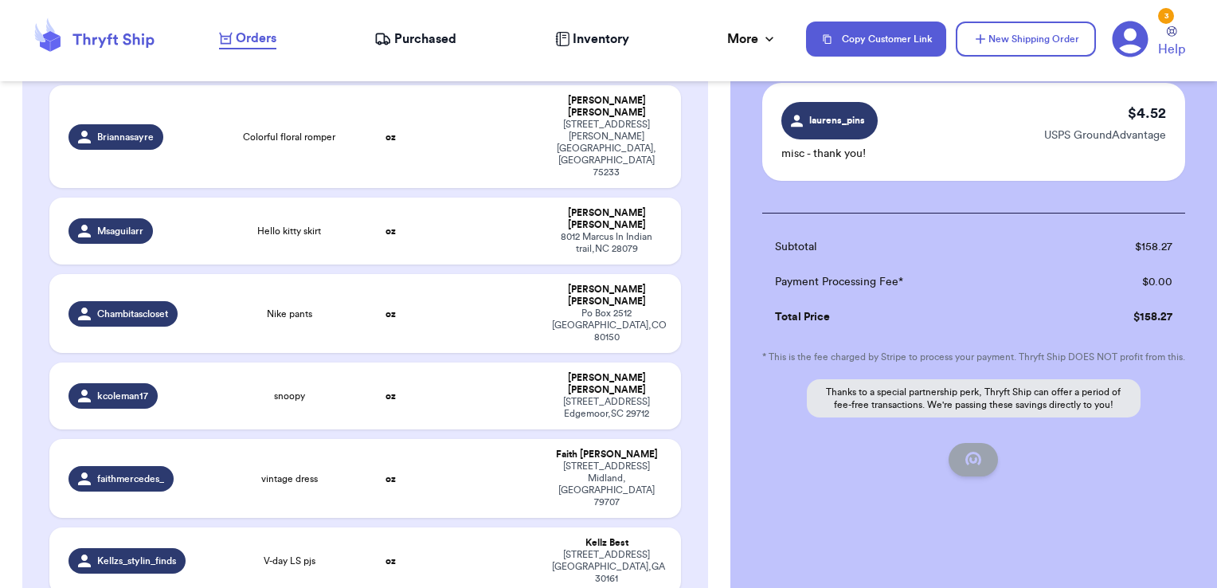
checkbox input "false"
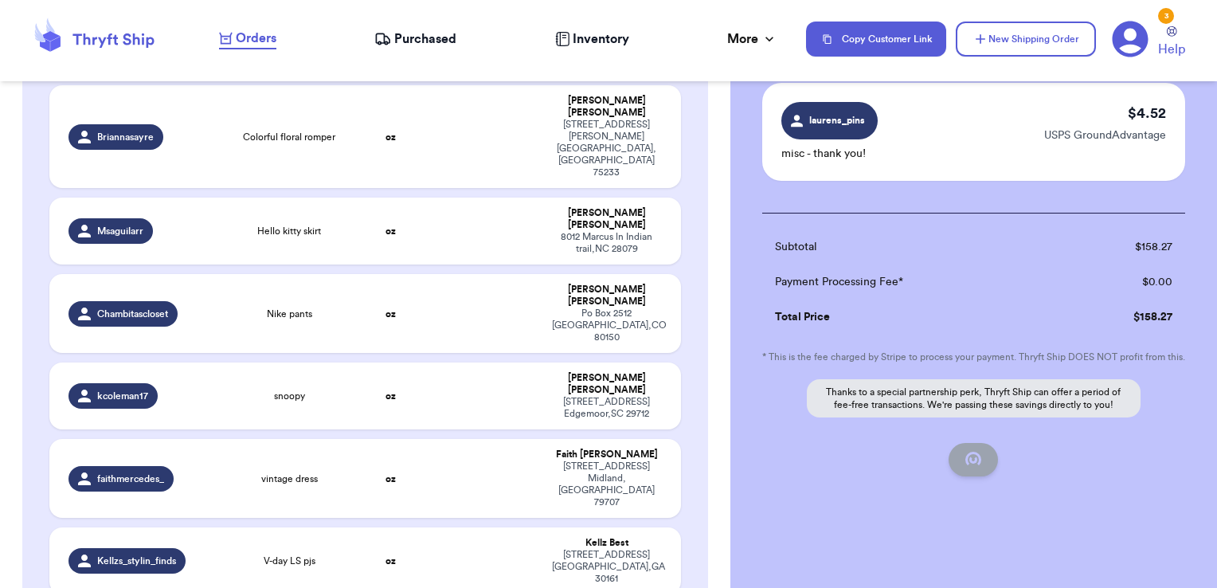
checkbox input "false"
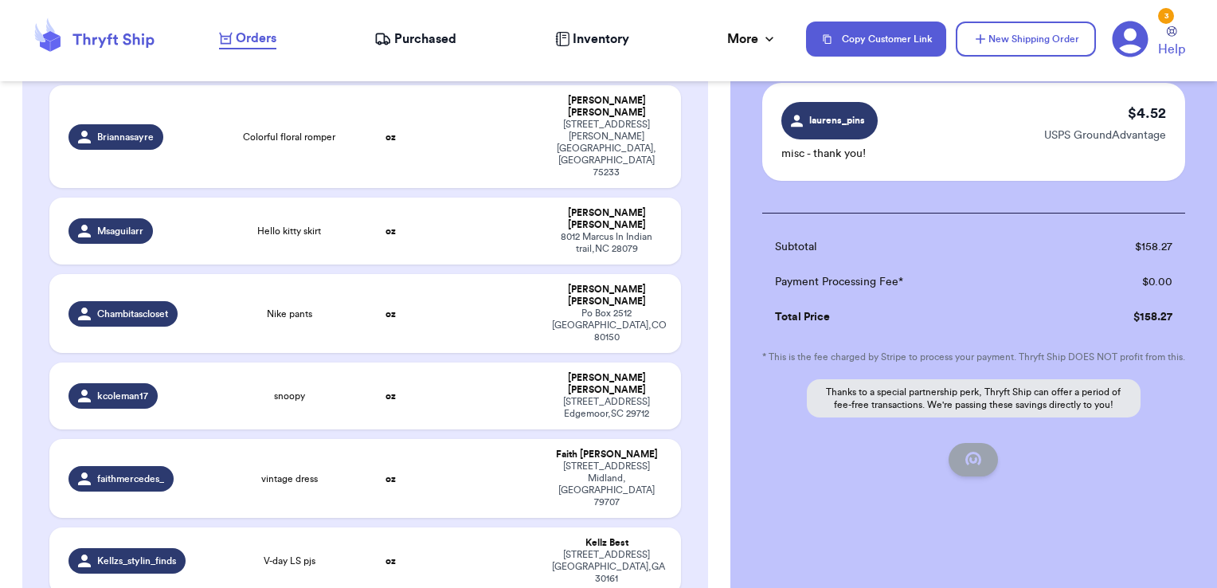
checkbox input "false"
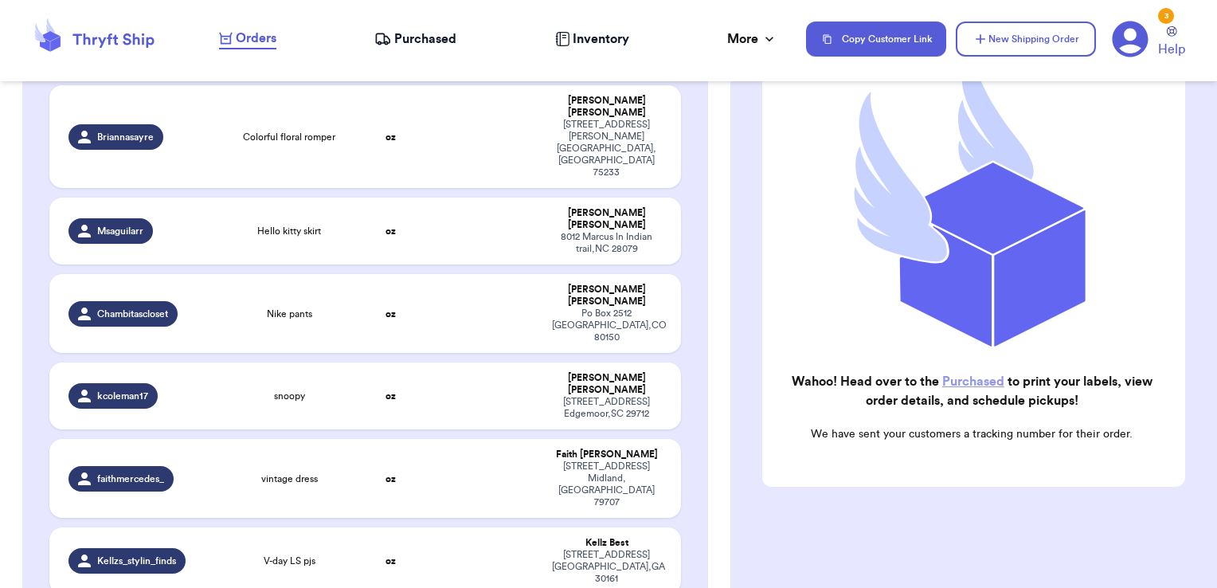
click at [425, 36] on span "Purchased" at bounding box center [425, 38] width 62 height 19
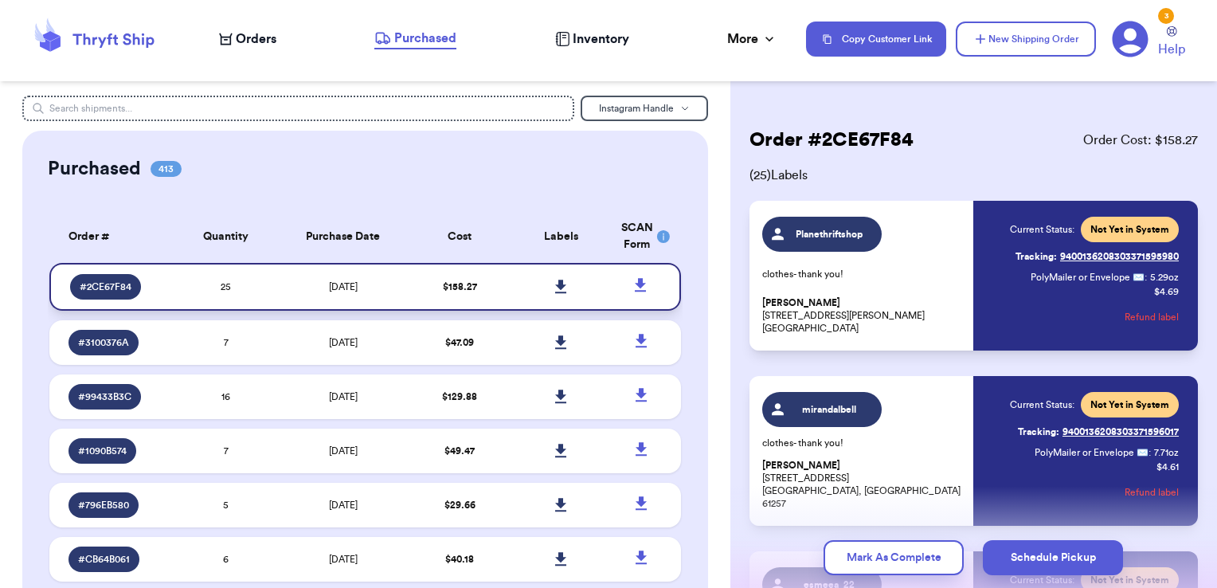
click at [555, 287] on icon at bounding box center [560, 286] width 11 height 14
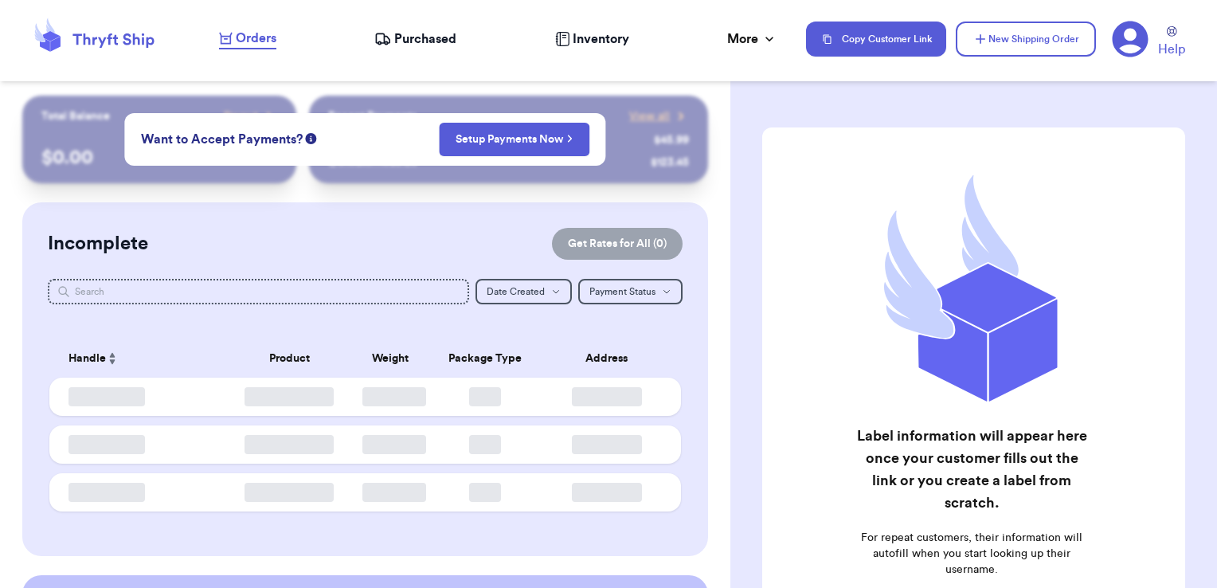
checkbox input "false"
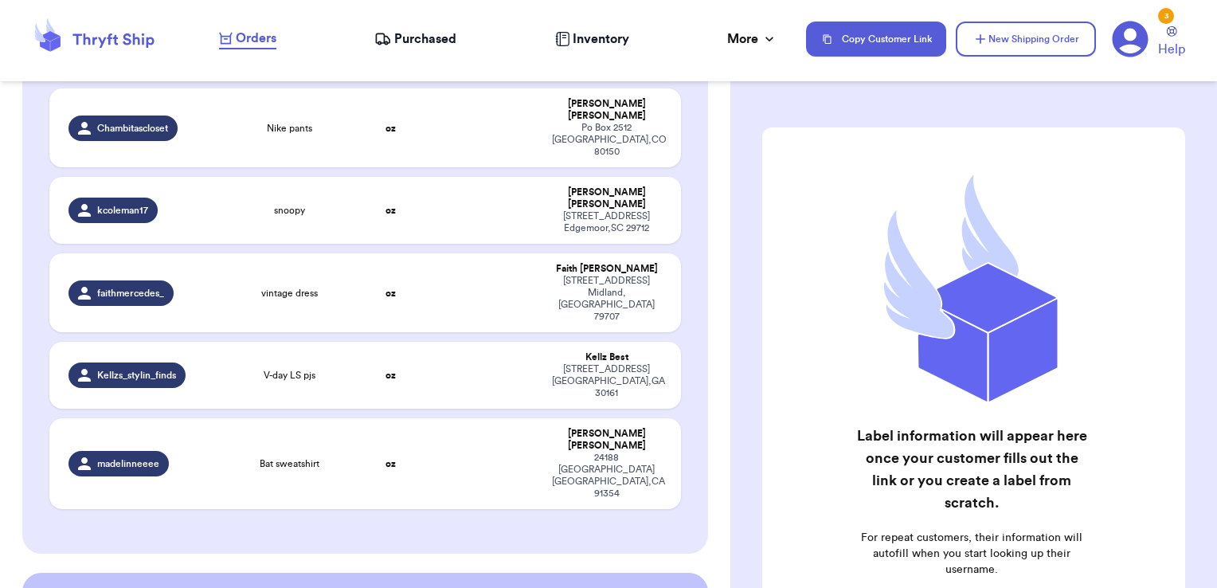
scroll to position [2945, 0]
checkbox input "true"
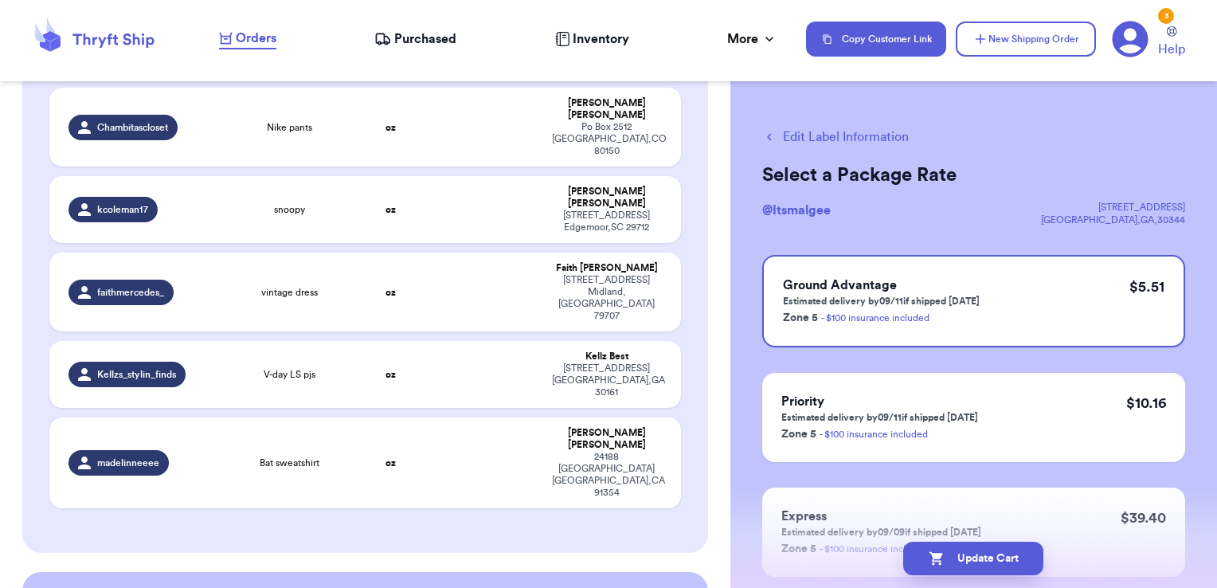
scroll to position [2914, 0]
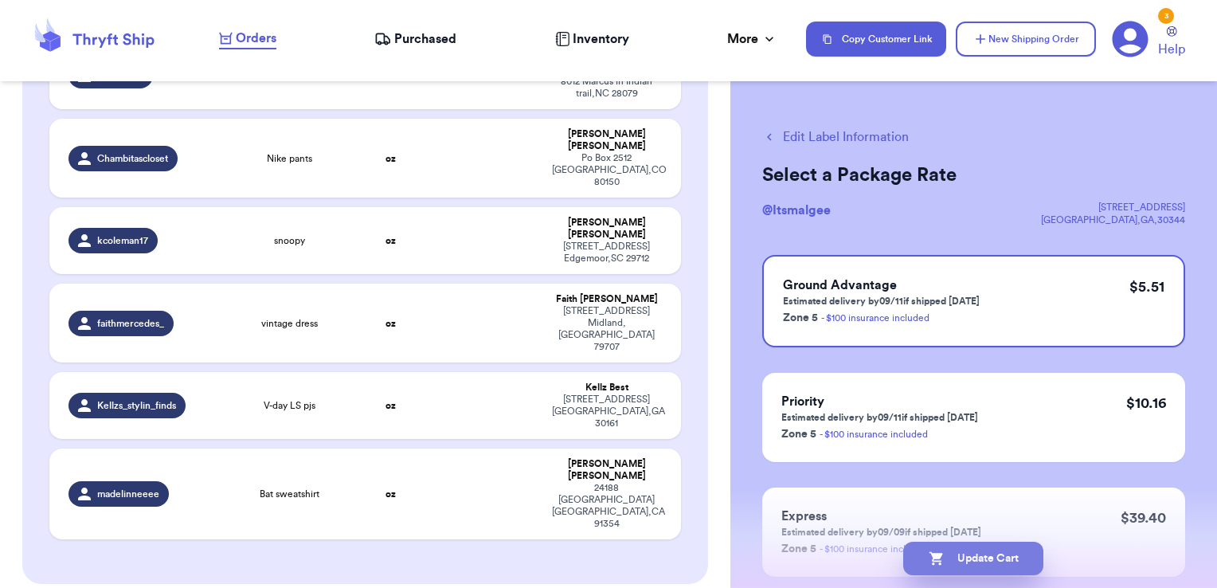
click at [960, 565] on button "Update Cart" at bounding box center [973, 557] width 140 height 33
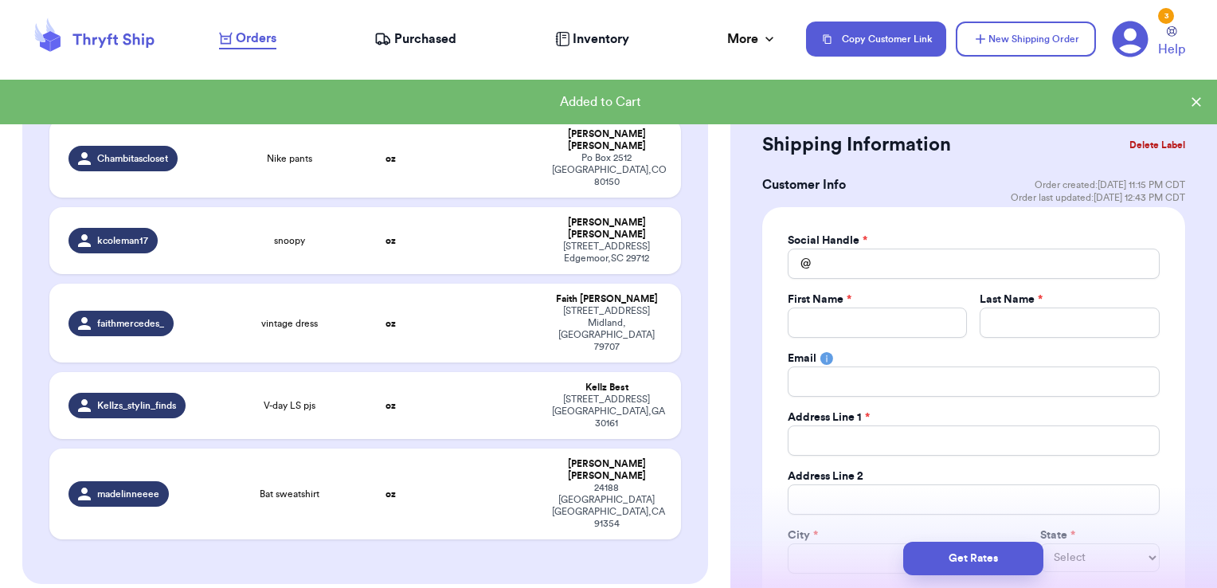
scroll to position [2697, 0]
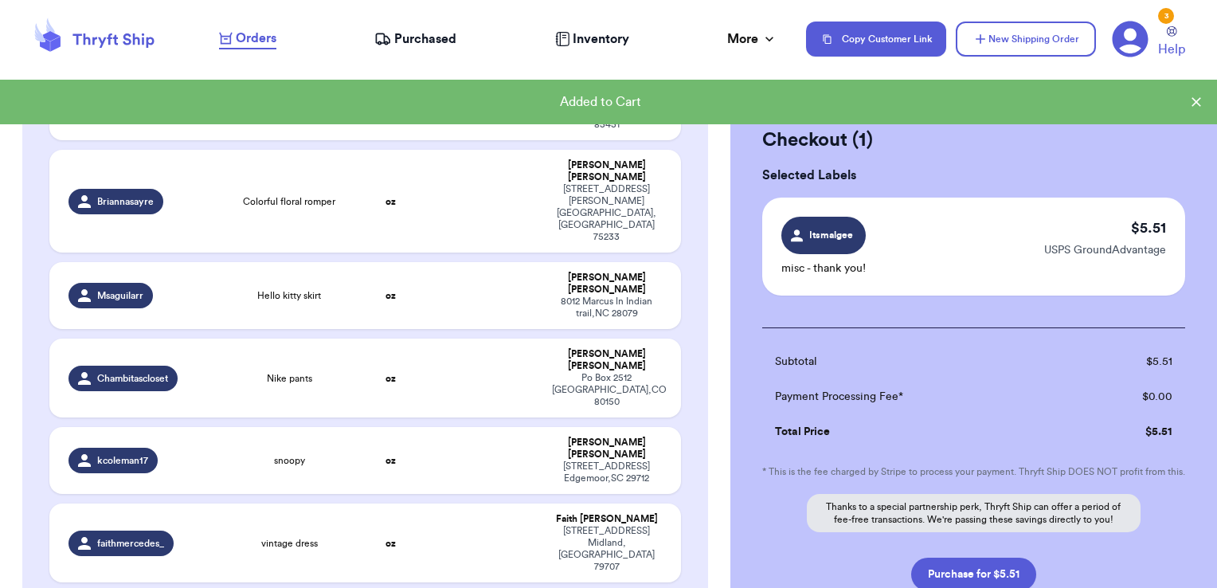
scroll to position [127, 0]
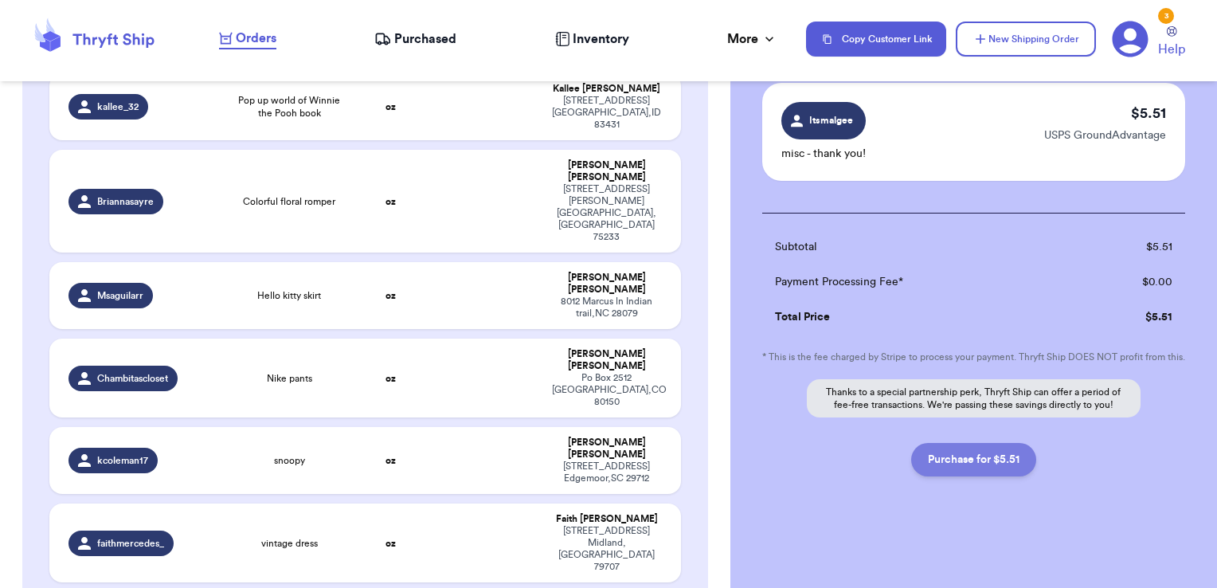
click at [966, 455] on button "Purchase for $5.51" at bounding box center [973, 459] width 125 height 33
checkbox input "false"
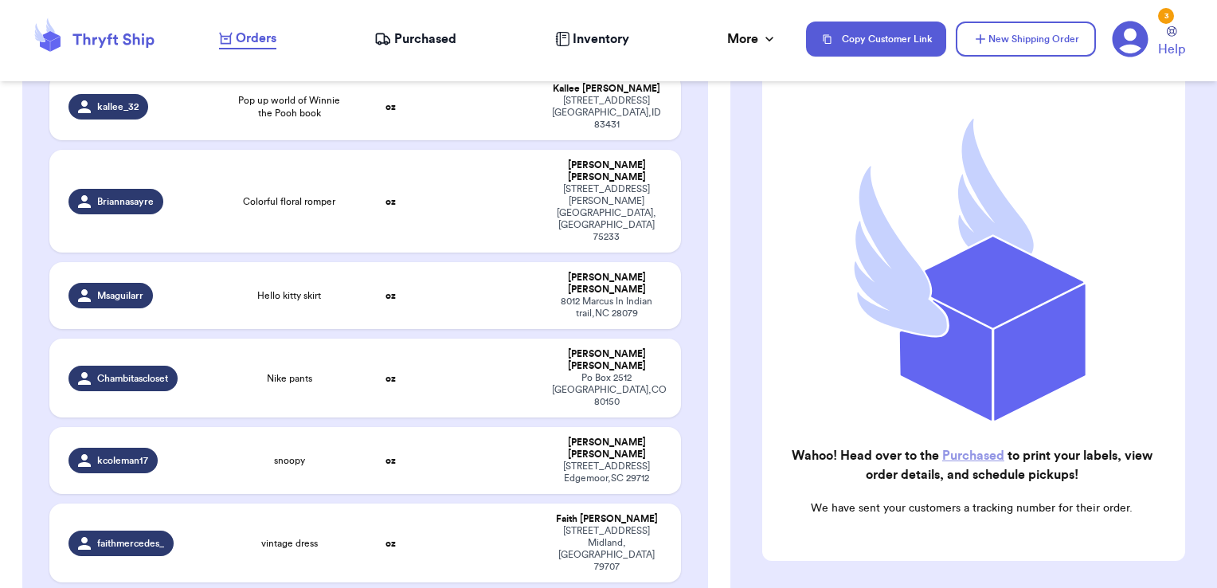
click at [430, 36] on span "Purchased" at bounding box center [425, 38] width 62 height 19
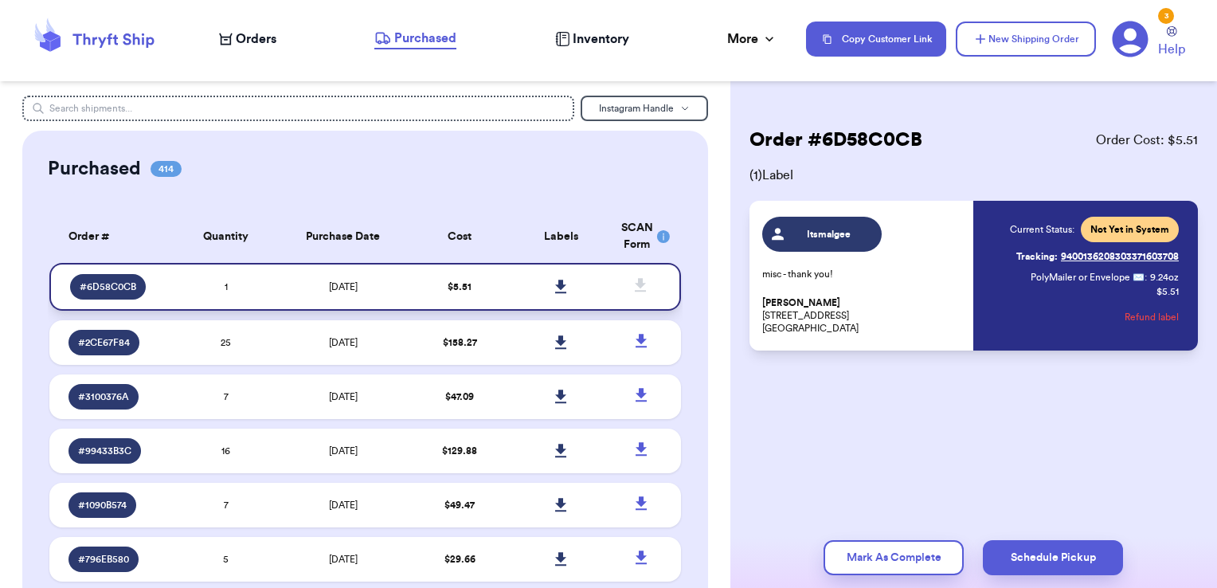
click at [554, 278] on link at bounding box center [560, 286] width 35 height 35
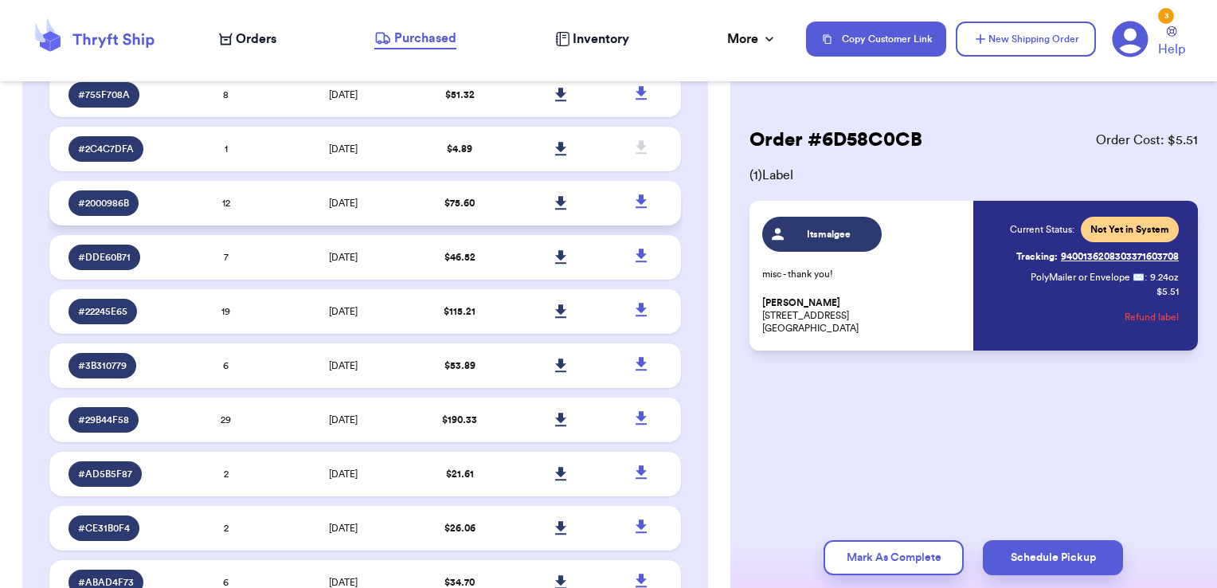
scroll to position [734, 0]
click at [252, 40] on span "Orders" at bounding box center [256, 38] width 41 height 19
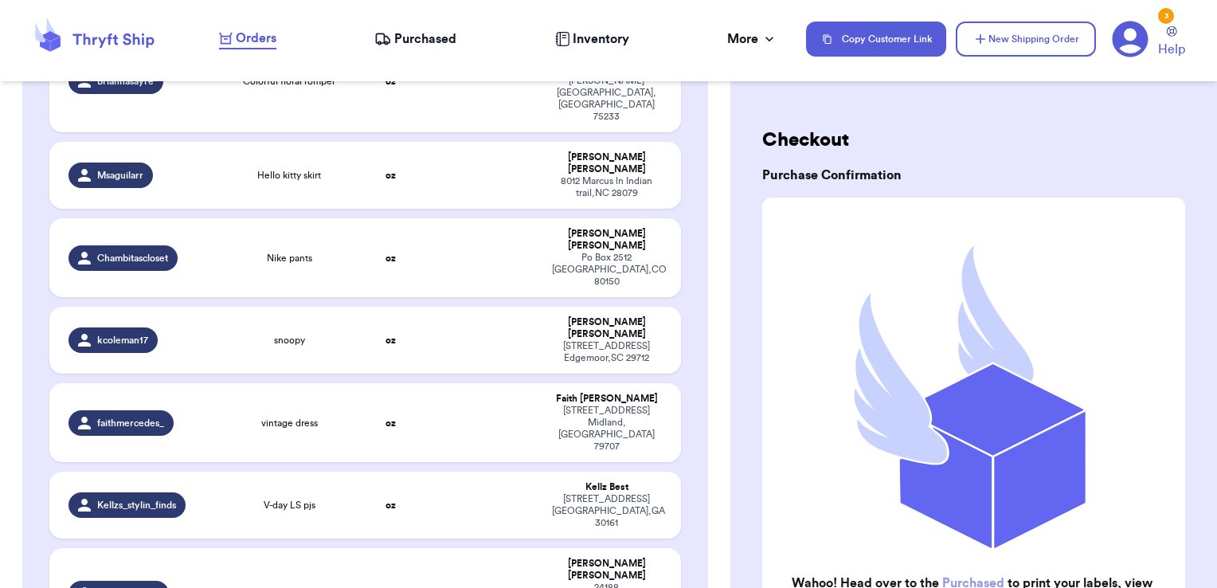
scroll to position [2859, 0]
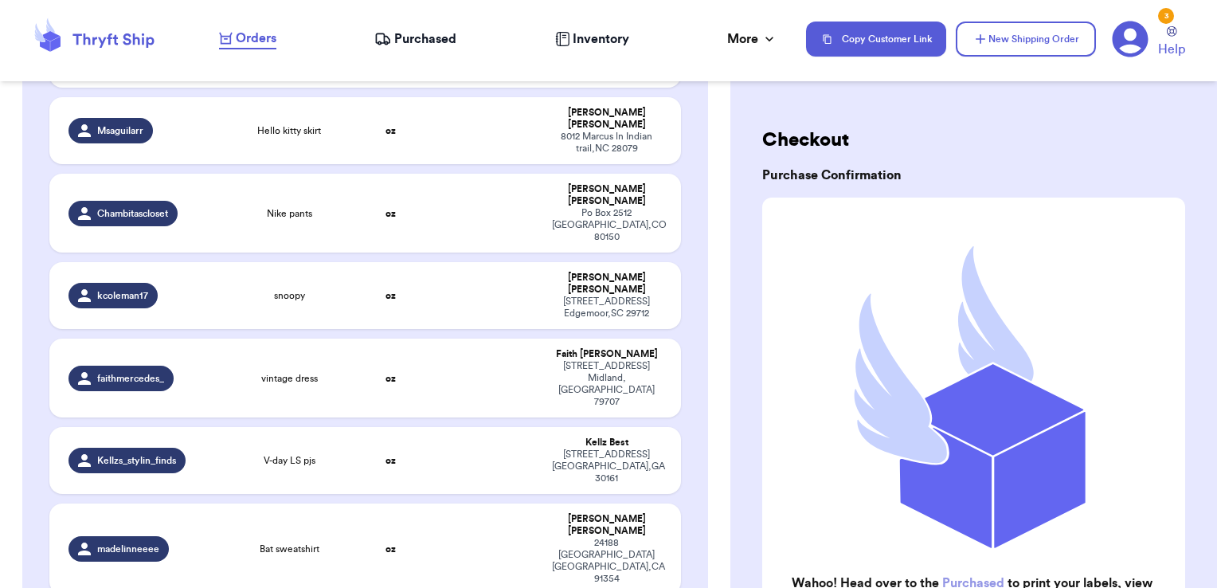
checkbox input "true"
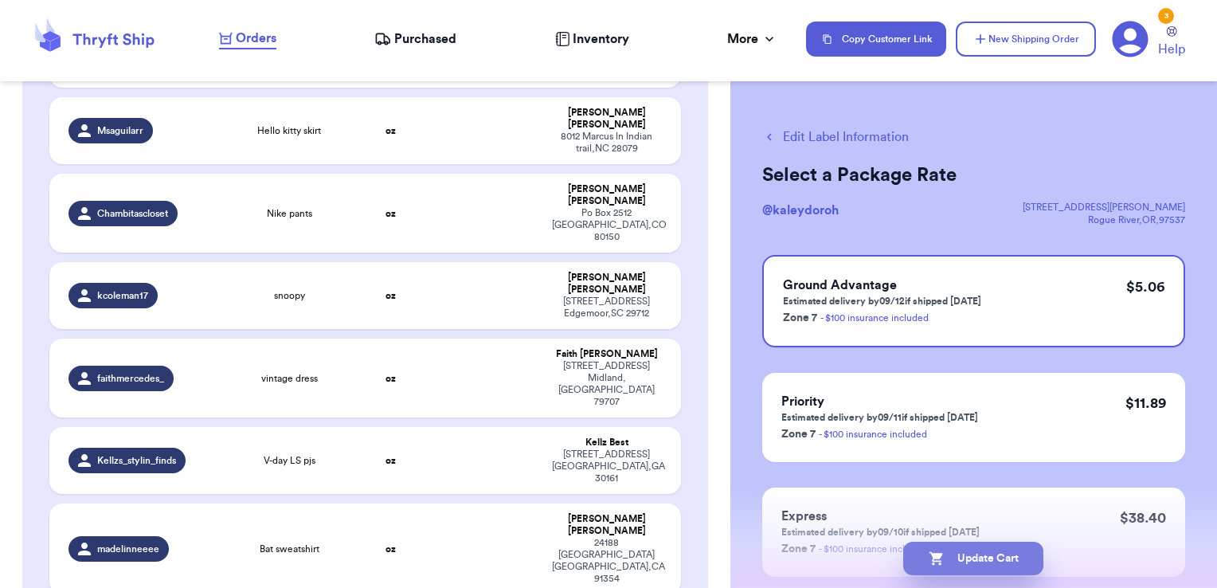
click at [981, 565] on button "Update Cart" at bounding box center [973, 557] width 140 height 33
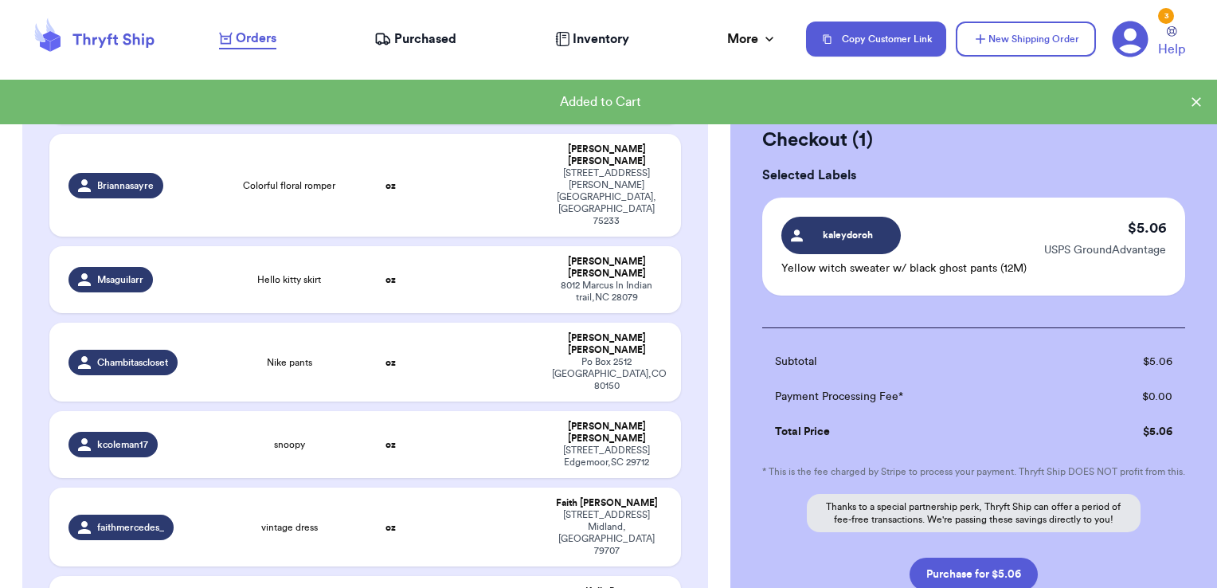
scroll to position [127, 0]
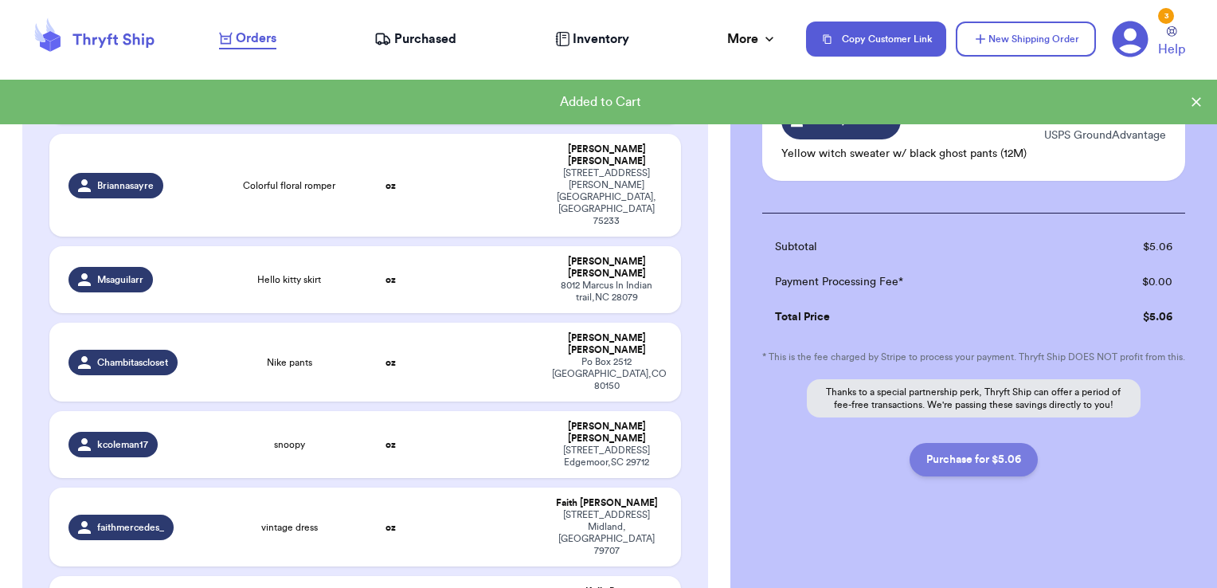
click at [949, 470] on button "Purchase for $5.06" at bounding box center [973, 459] width 128 height 33
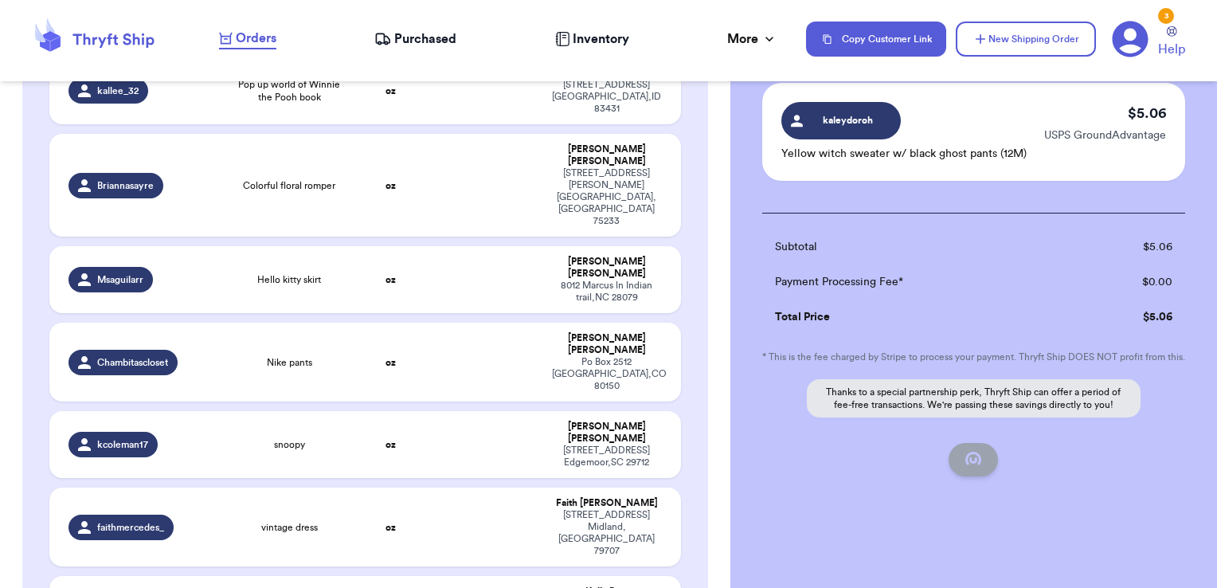
checkbox input "false"
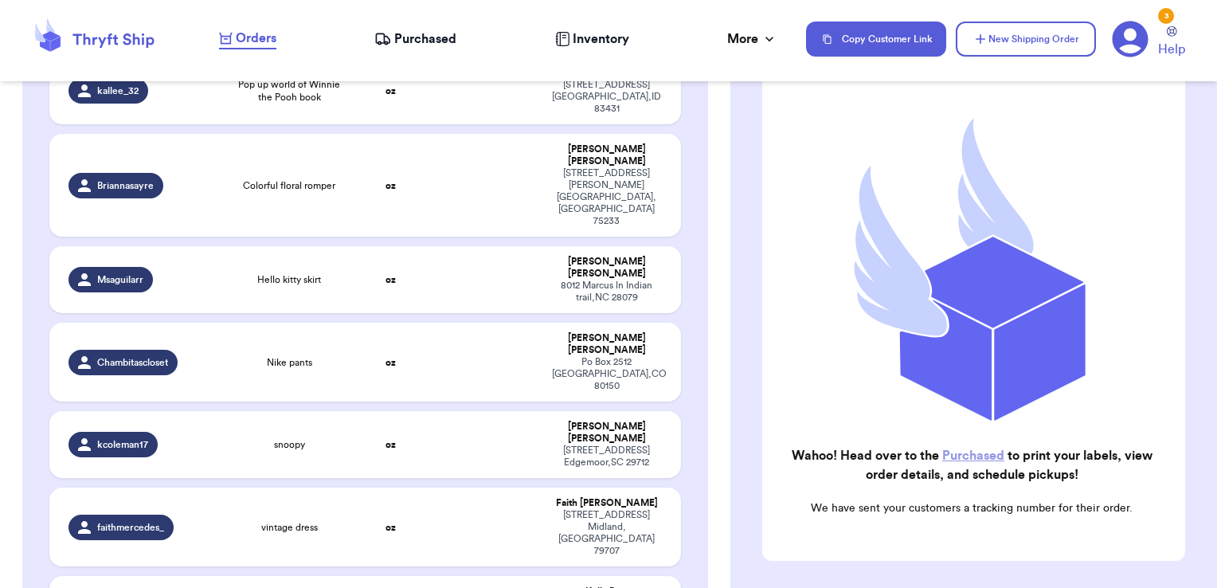
click at [416, 42] on span "Purchased" at bounding box center [425, 38] width 62 height 19
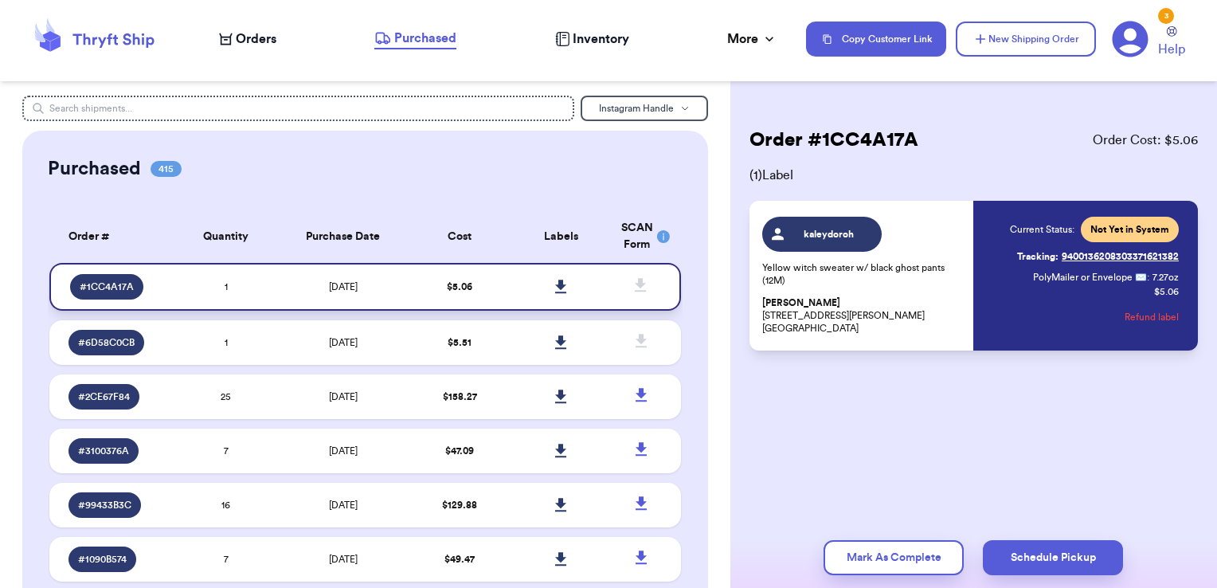
click at [555, 283] on icon at bounding box center [561, 286] width 12 height 14
